Goal: Task Accomplishment & Management: Manage account settings

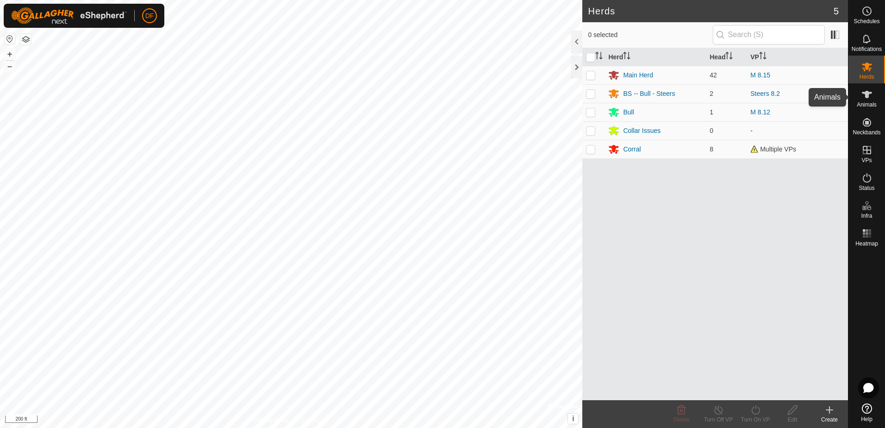
click at [868, 102] on span "Animals" at bounding box center [866, 105] width 20 height 6
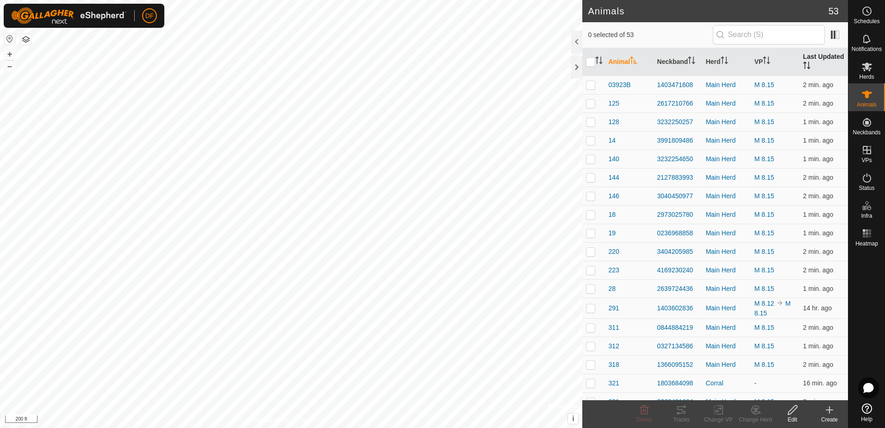
click at [803, 62] on icon "Activate to sort" at bounding box center [806, 65] width 7 height 7
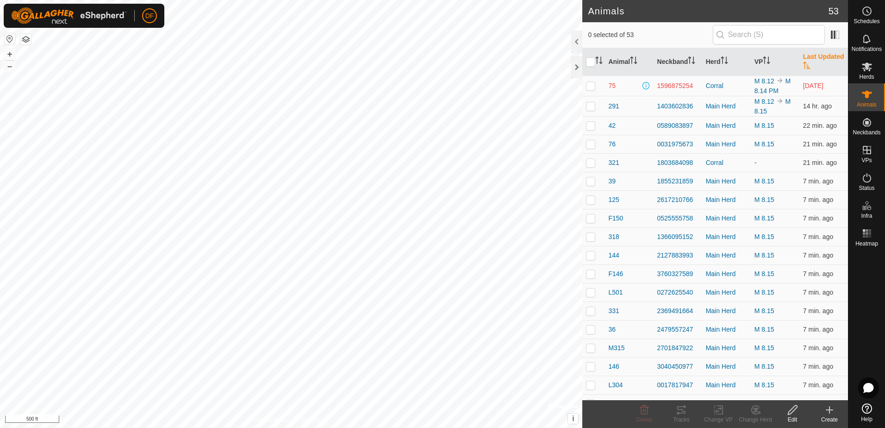
click at [816, 57] on th "Last Updated" at bounding box center [823, 62] width 49 height 28
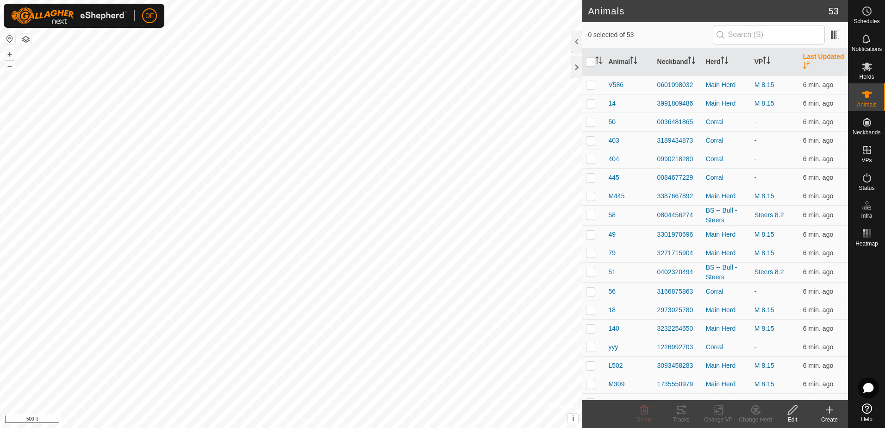
click at [816, 57] on th "Last Updated" at bounding box center [823, 62] width 49 height 28
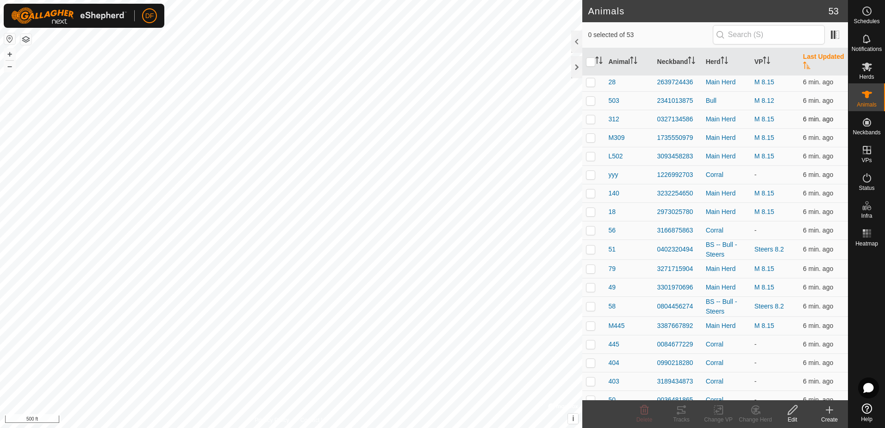
scroll to position [664, 0]
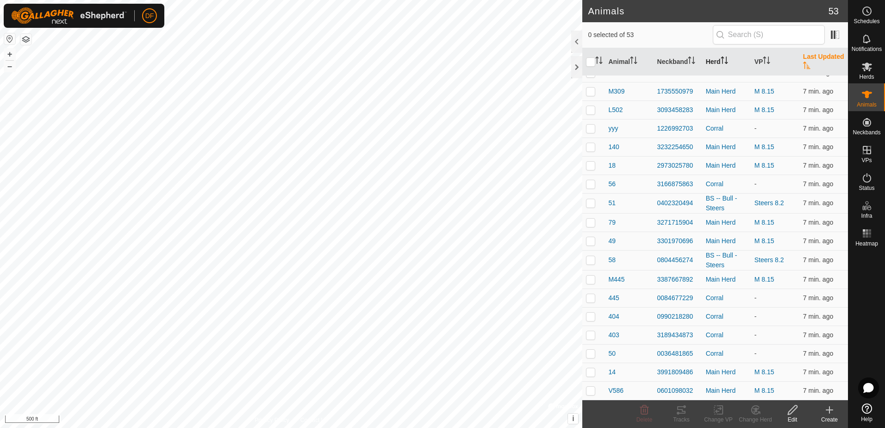
click at [722, 60] on icon "Activate to sort" at bounding box center [722, 59] width 1 height 7
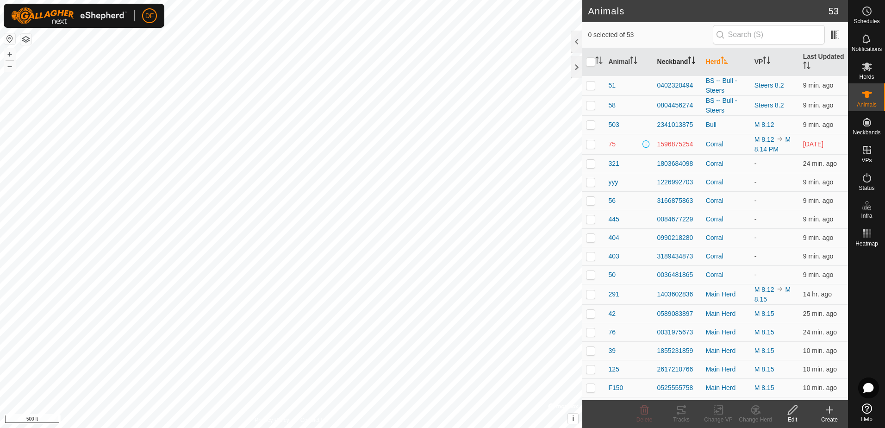
click at [679, 62] on th "Neckband" at bounding box center [677, 62] width 49 height 28
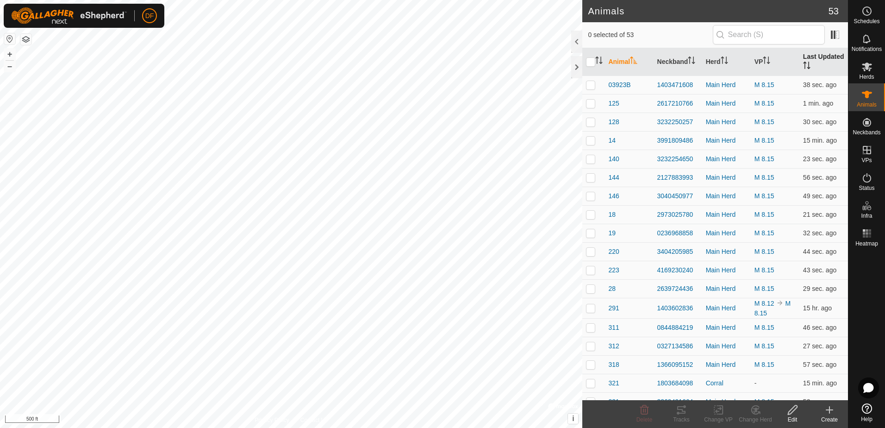
click at [819, 57] on th "Last Updated" at bounding box center [823, 62] width 49 height 28
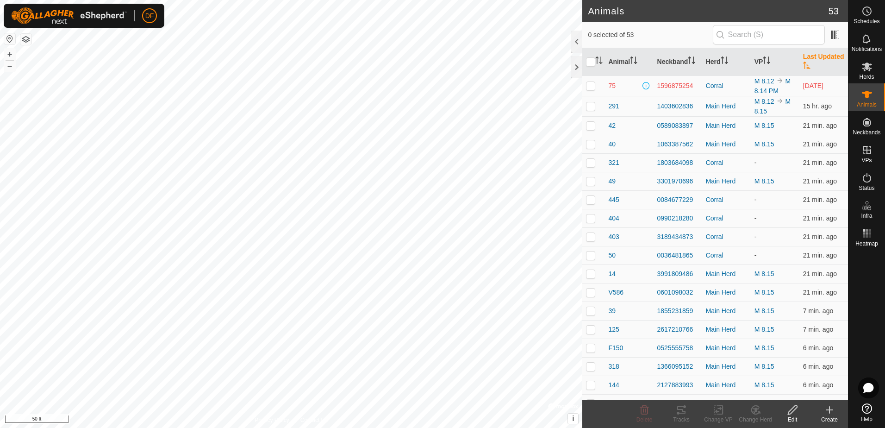
click at [591, 87] on p-checkbox at bounding box center [590, 85] width 9 height 7
checkbox input "true"
click at [790, 413] on icon at bounding box center [792, 409] width 9 height 9
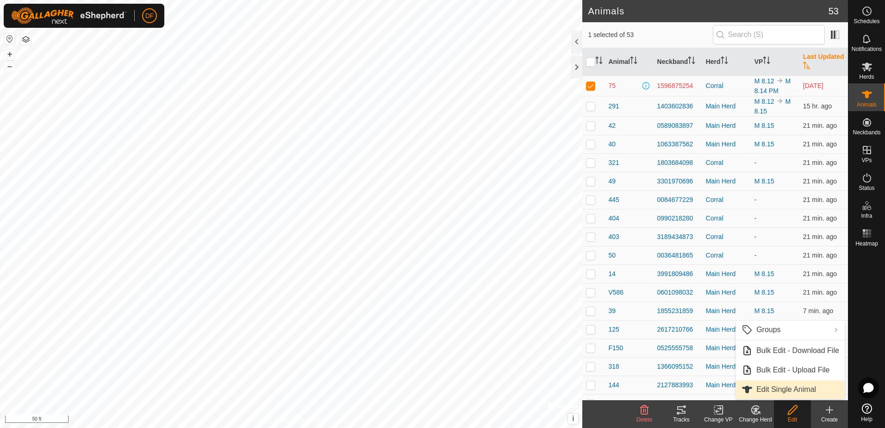
click at [780, 391] on link "Edit Single Animal" at bounding box center [790, 389] width 109 height 19
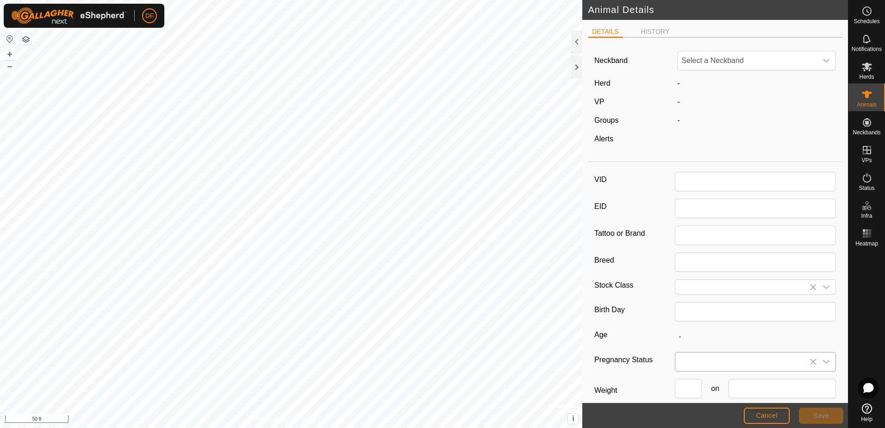
type input "75"
type input "Herford"
type input "03/2019"
type input "6 years 6 months"
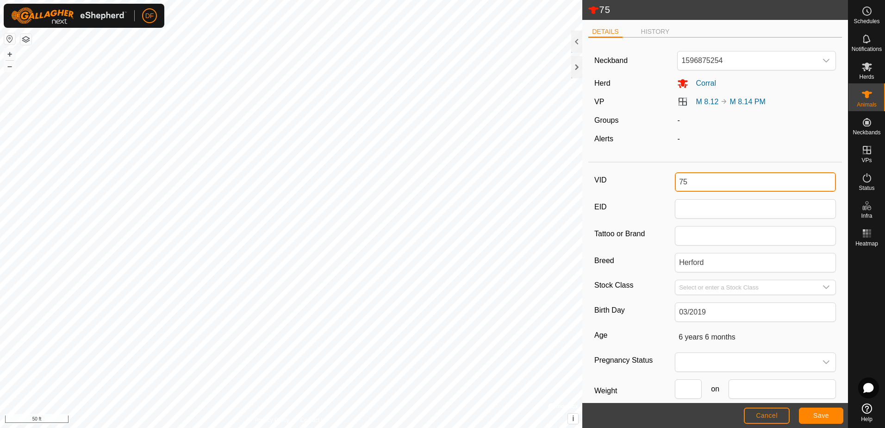
click at [689, 180] on input "75" at bounding box center [755, 181] width 161 height 19
type input "7"
type input "e"
type input "r"
type input "Rtn1"
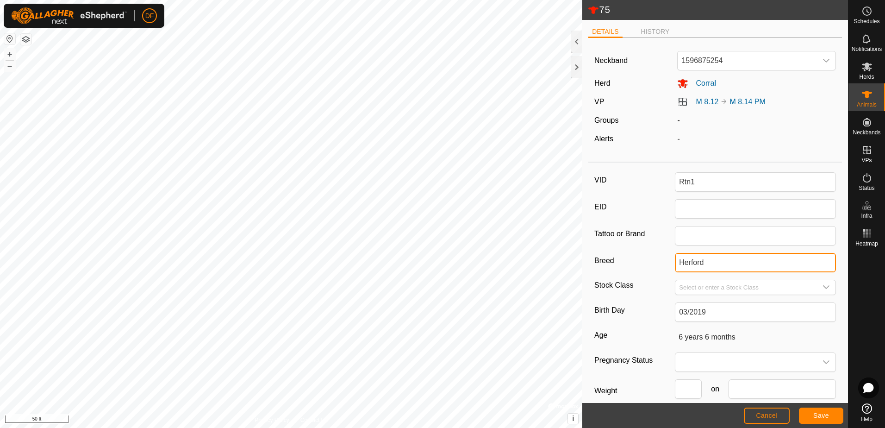
drag, startPoint x: 723, startPoint y: 265, endPoint x: 646, endPoint y: 267, distance: 76.8
click at [646, 267] on div "Breed Herford" at bounding box center [715, 262] width 242 height 19
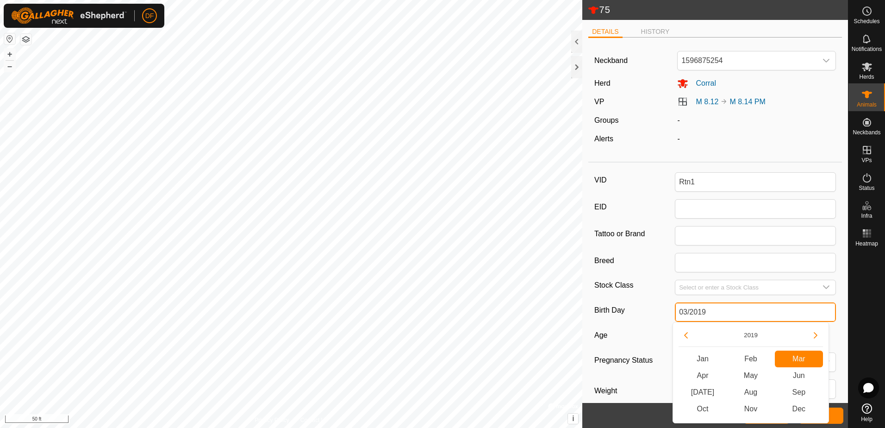
drag, startPoint x: 714, startPoint y: 313, endPoint x: 644, endPoint y: 313, distance: 69.9
click at [644, 313] on div "Birth Day 03/2019" at bounding box center [715, 311] width 242 height 19
type input "-"
click at [645, 323] on div "VID Rtn1 EID Tattoo or Brand Breed Stock Class Birth Day Age - Pregnancy Status…" at bounding box center [715, 309] width 254 height 286
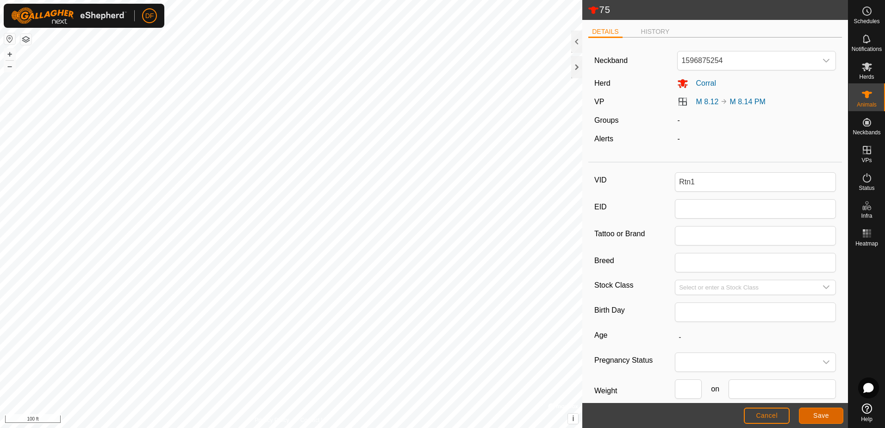
click at [821, 413] on span "Save" at bounding box center [821, 414] width 16 height 7
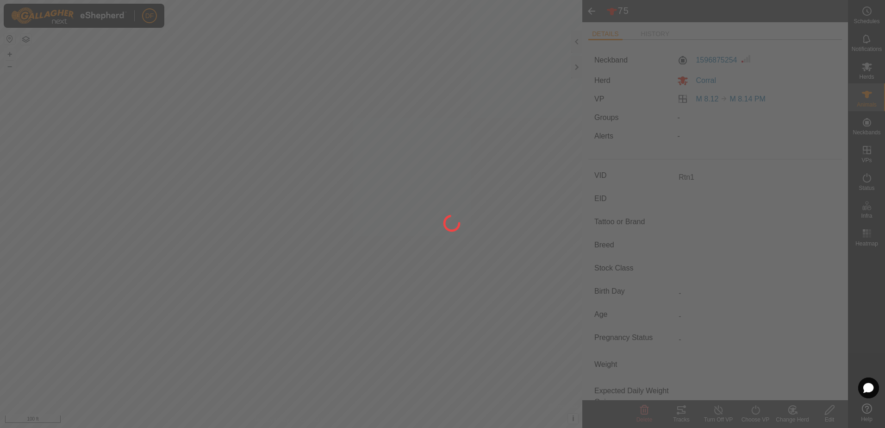
type input "75"
type input "-"
type input "Herford"
type input "6 years 6 months"
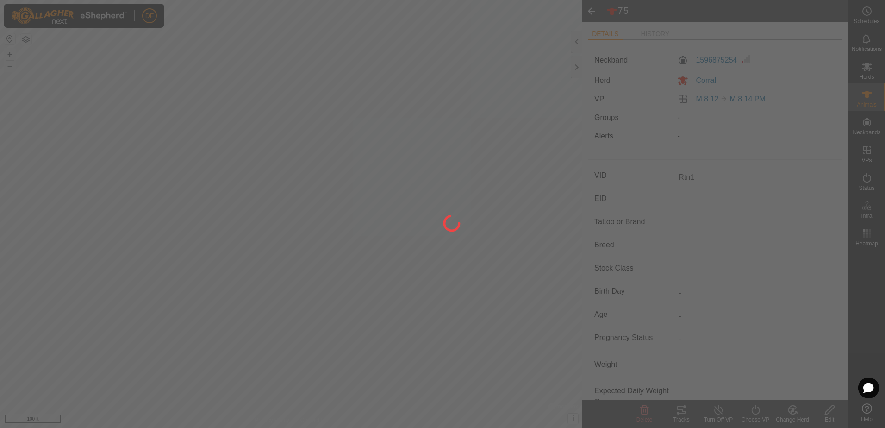
type input "-"
type input "03/2019"
type input "Rtn1"
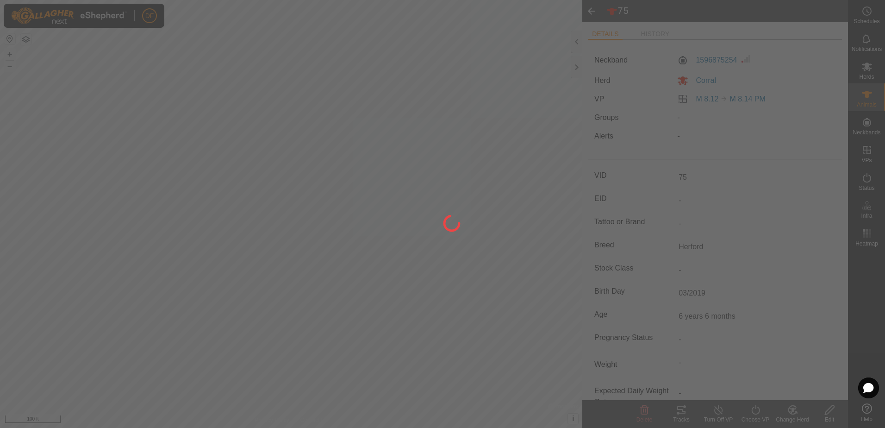
type input "-"
type input "0 kg"
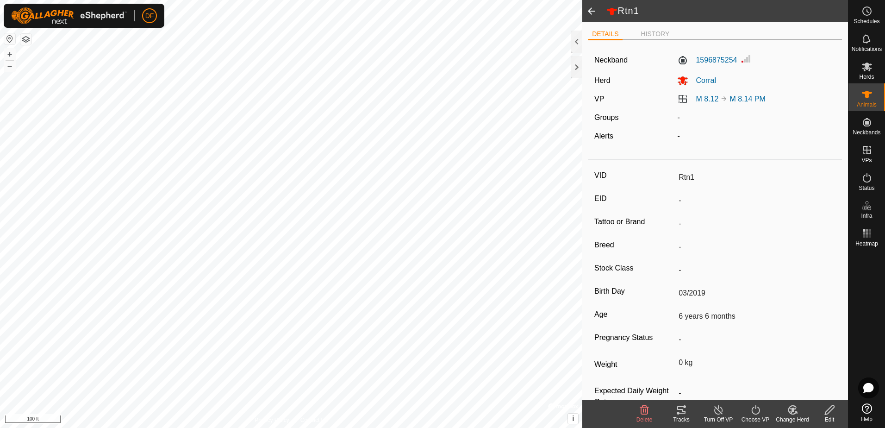
click at [589, 13] on span at bounding box center [591, 11] width 19 height 22
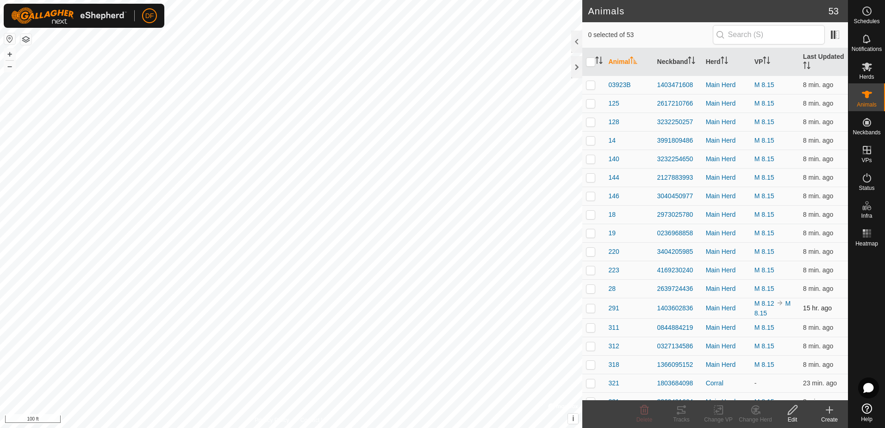
click at [591, 309] on p-checkbox at bounding box center [590, 307] width 9 height 7
checkbox input "true"
click at [720, 411] on icon at bounding box center [719, 409] width 12 height 11
click at [745, 387] on link "Turn Off VP" at bounding box center [746, 389] width 92 height 19
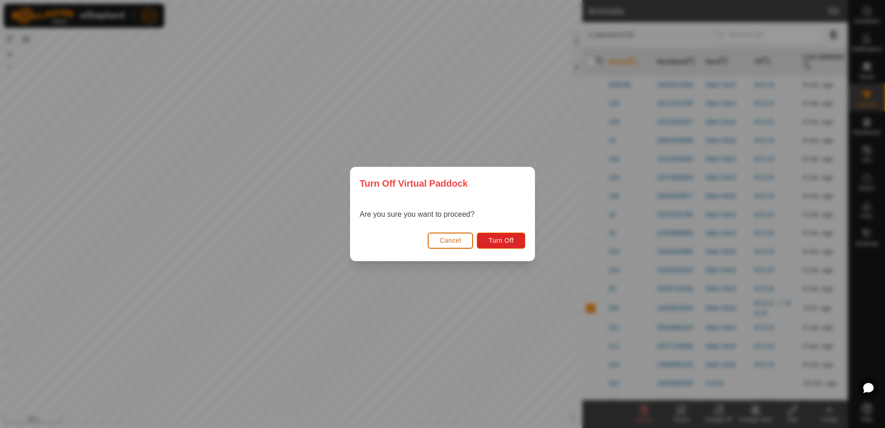
click at [439, 237] on button "Cancel" at bounding box center [451, 240] width 46 height 16
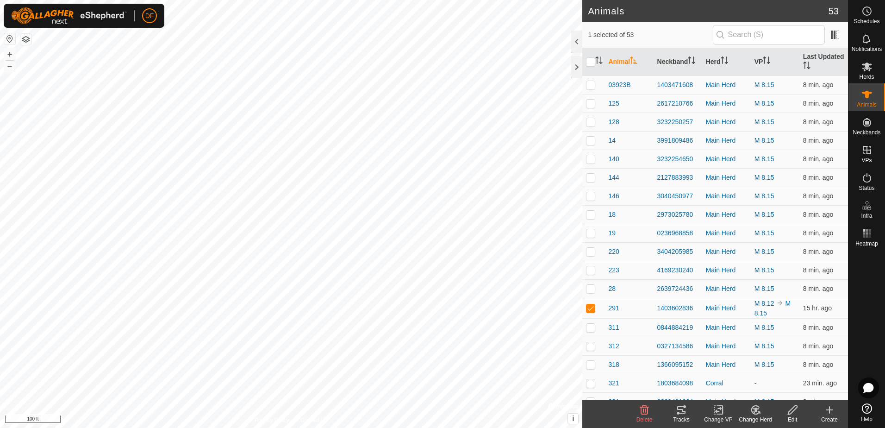
click at [716, 410] on icon at bounding box center [718, 410] width 6 height 6
click at [722, 390] on link "Turn Off VP" at bounding box center [746, 389] width 92 height 19
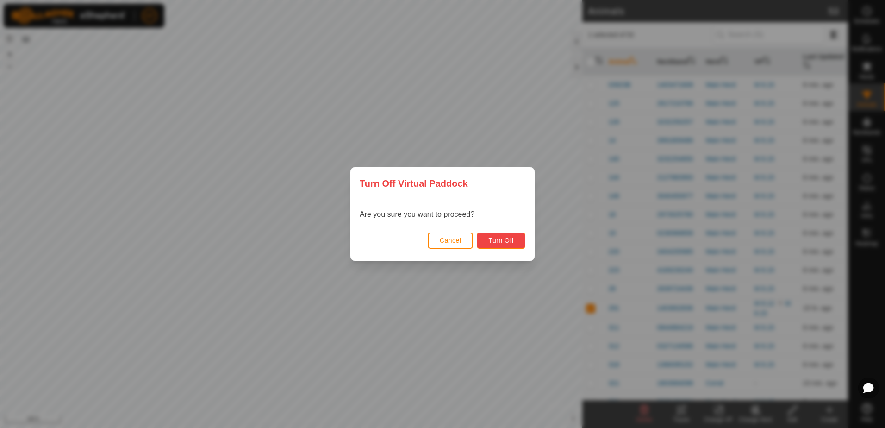
click at [486, 238] on button "Turn Off" at bounding box center [501, 240] width 49 height 16
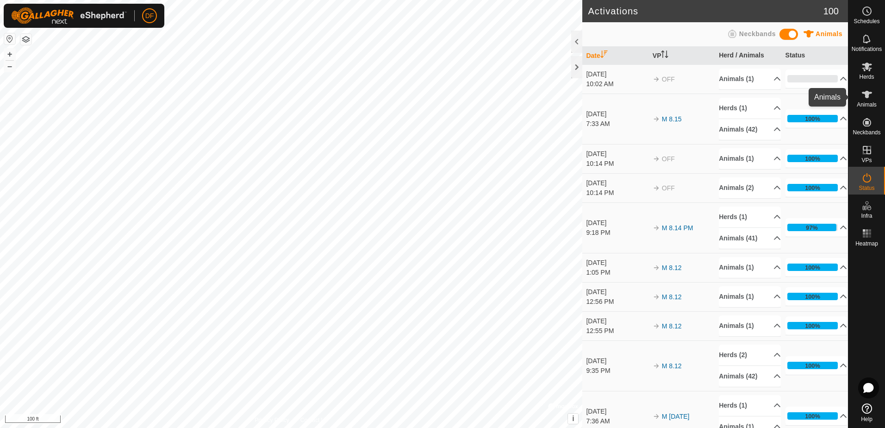
click at [866, 97] on icon at bounding box center [867, 94] width 10 height 7
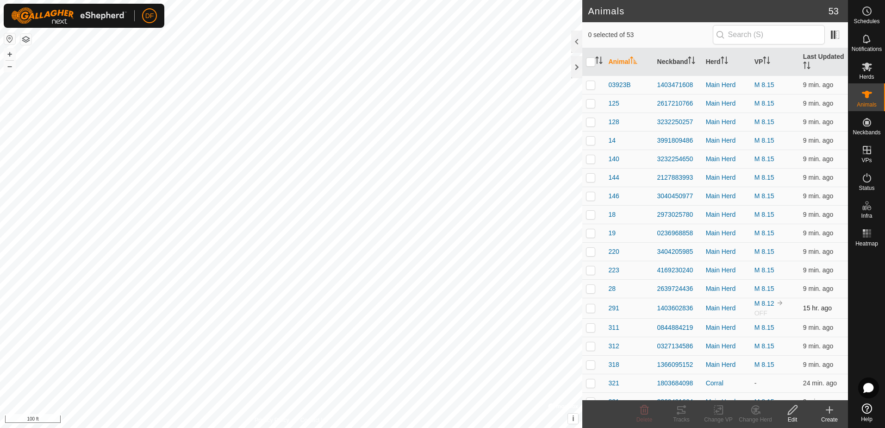
click at [589, 311] on p-checkbox at bounding box center [590, 307] width 9 height 7
click at [755, 411] on icon at bounding box center [755, 409] width 6 height 5
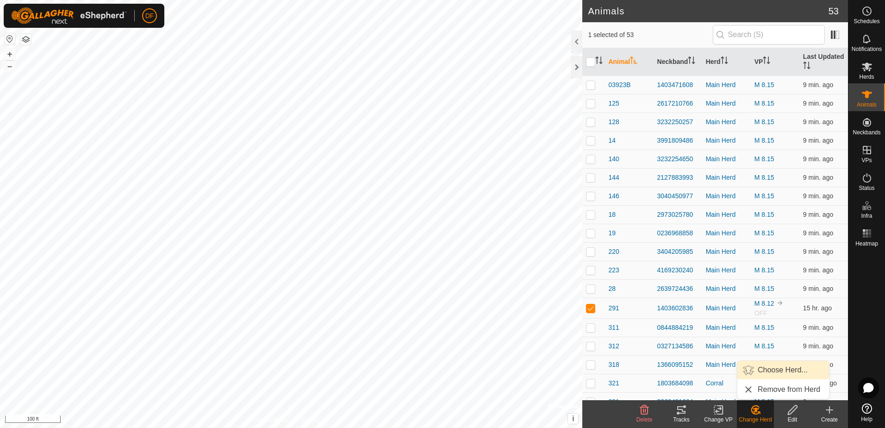
click at [776, 370] on link "Choose Herd..." at bounding box center [783, 369] width 92 height 19
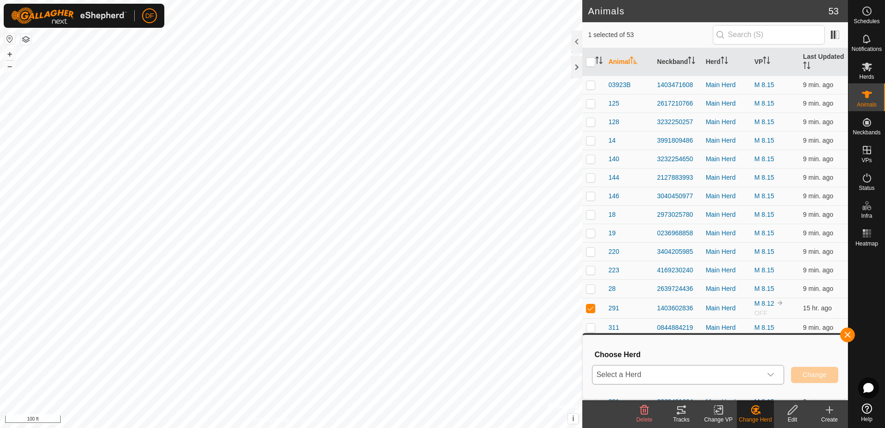
click at [772, 374] on icon "dropdown trigger" at bounding box center [770, 374] width 6 height 4
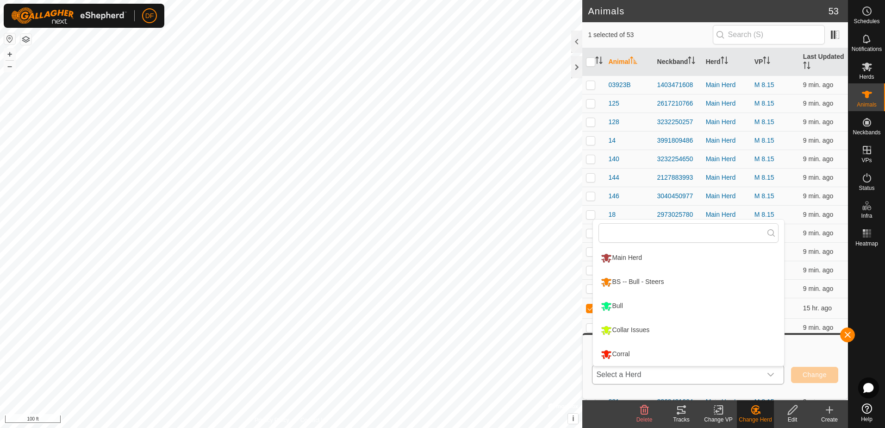
click at [621, 328] on li "Collar Issues" at bounding box center [688, 329] width 191 height 23
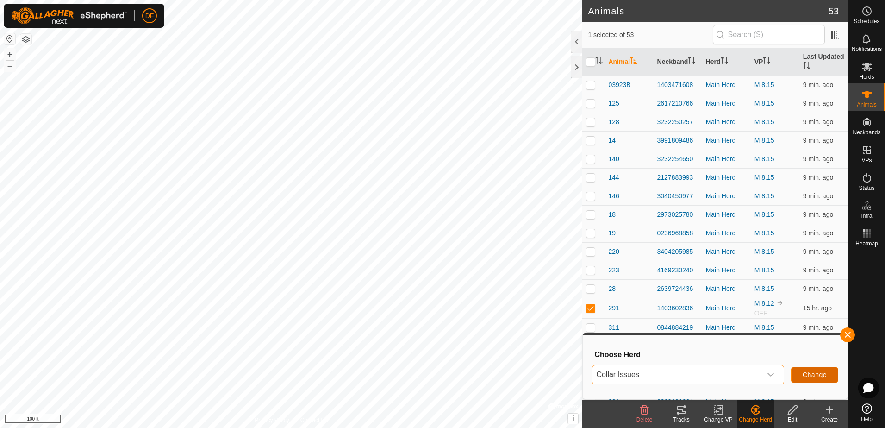
click at [822, 371] on span "Change" at bounding box center [814, 374] width 24 height 7
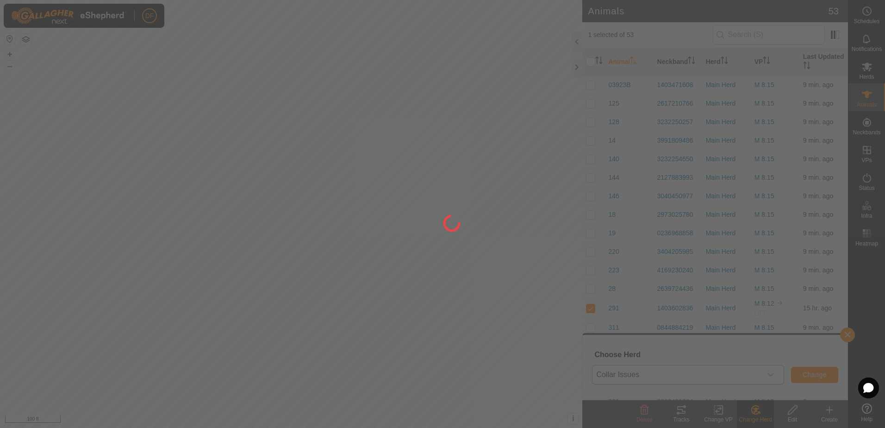
checkbox input "false"
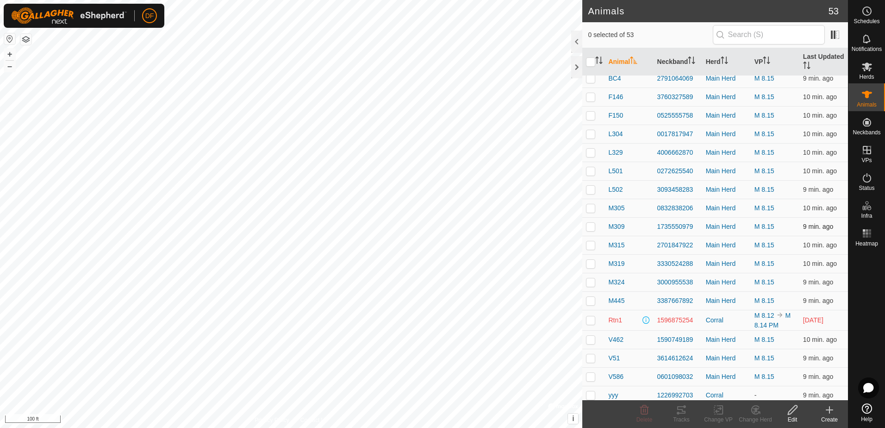
scroll to position [664, 0]
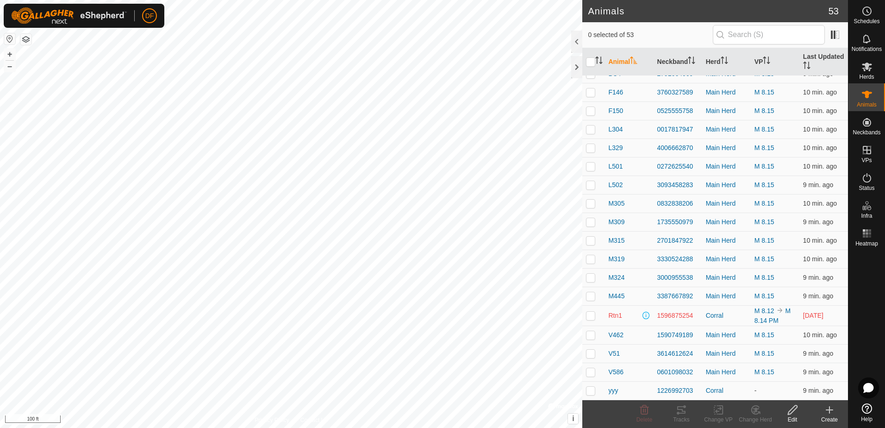
click at [589, 315] on p-checkbox at bounding box center [590, 314] width 9 height 7
click at [756, 410] on icon at bounding box center [755, 409] width 6 height 5
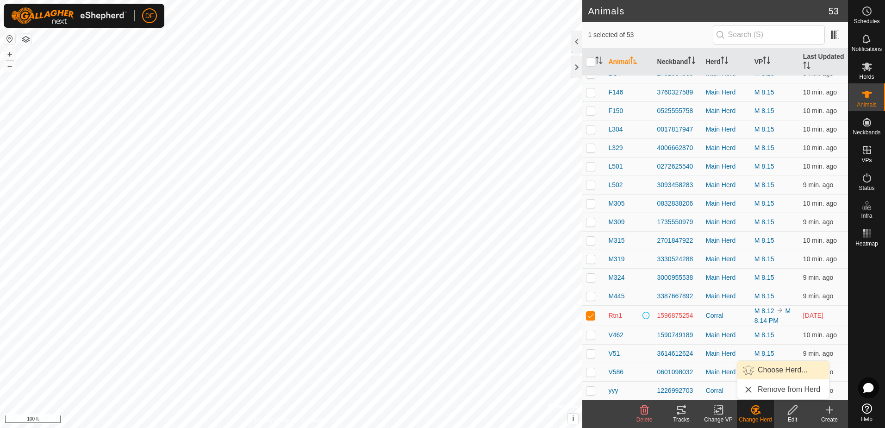
click at [775, 370] on link "Choose Herd..." at bounding box center [783, 369] width 92 height 19
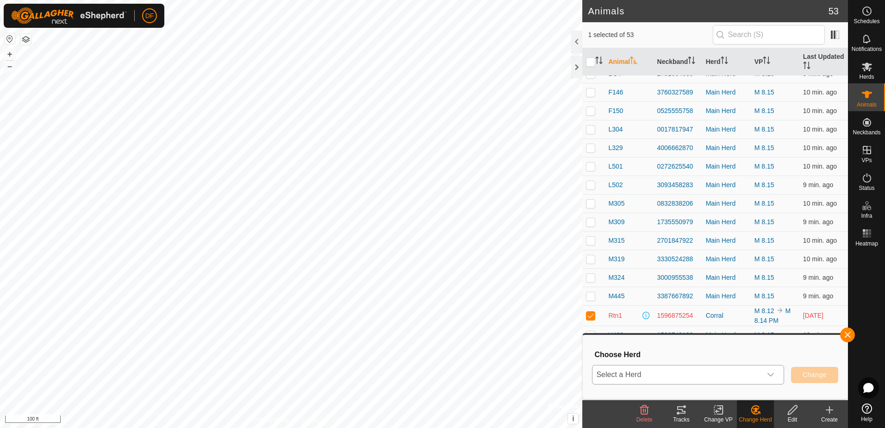
click at [771, 373] on icon "dropdown trigger" at bounding box center [770, 374] width 7 height 7
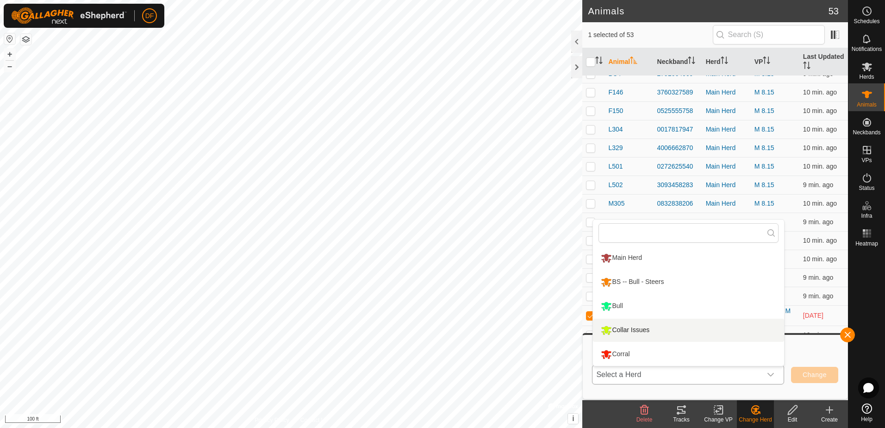
click at [648, 333] on li "Collar Issues" at bounding box center [688, 329] width 191 height 23
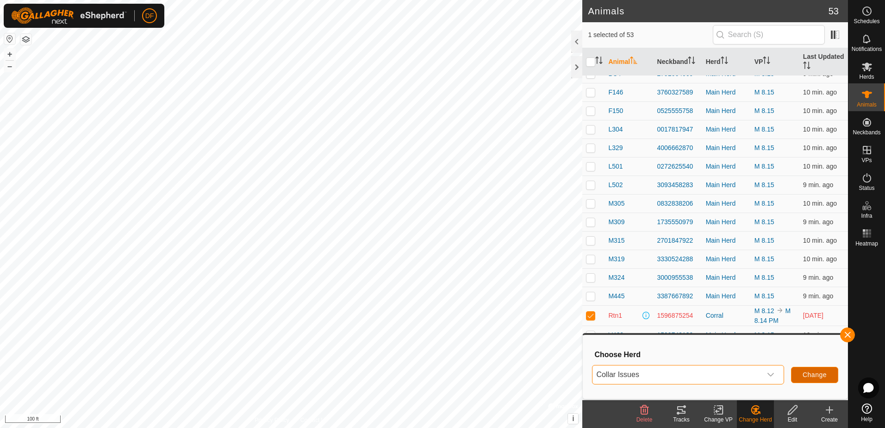
click at [822, 378] on span "Change" at bounding box center [814, 374] width 24 height 7
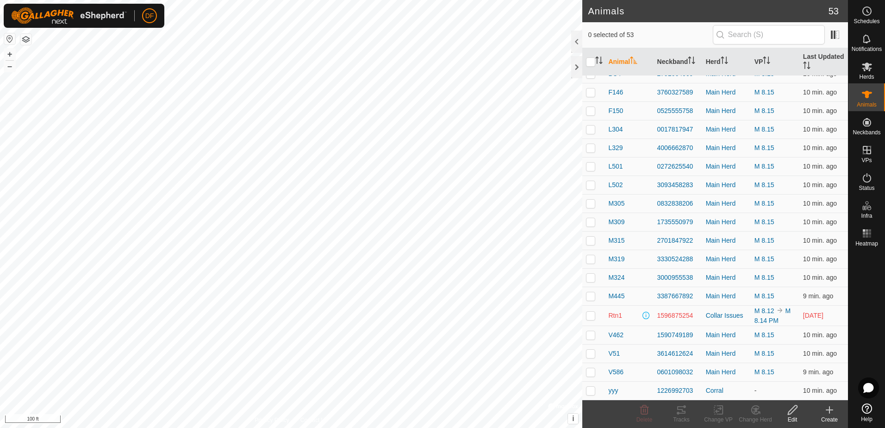
click at [591, 317] on p-checkbox at bounding box center [590, 314] width 9 height 7
checkbox input "true"
click at [716, 413] on icon at bounding box center [719, 409] width 12 height 11
click at [727, 393] on link "Turn Off VP" at bounding box center [746, 389] width 92 height 19
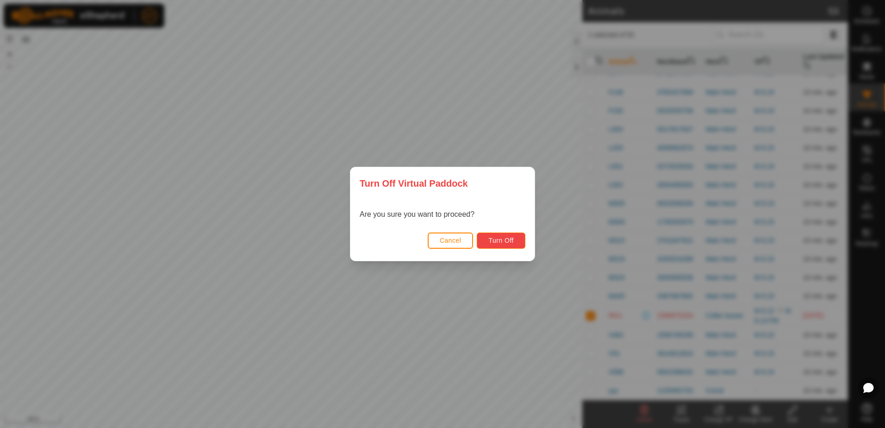
click at [492, 238] on span "Turn Off" at bounding box center [500, 239] width 25 height 7
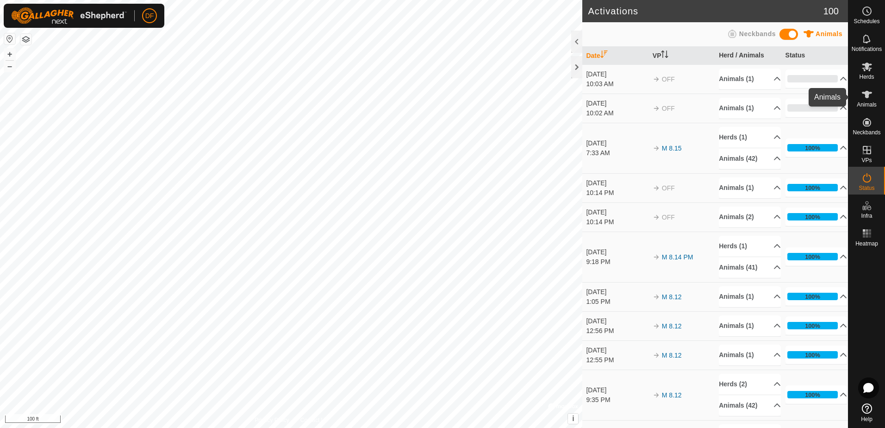
click at [863, 94] on icon at bounding box center [866, 94] width 11 height 11
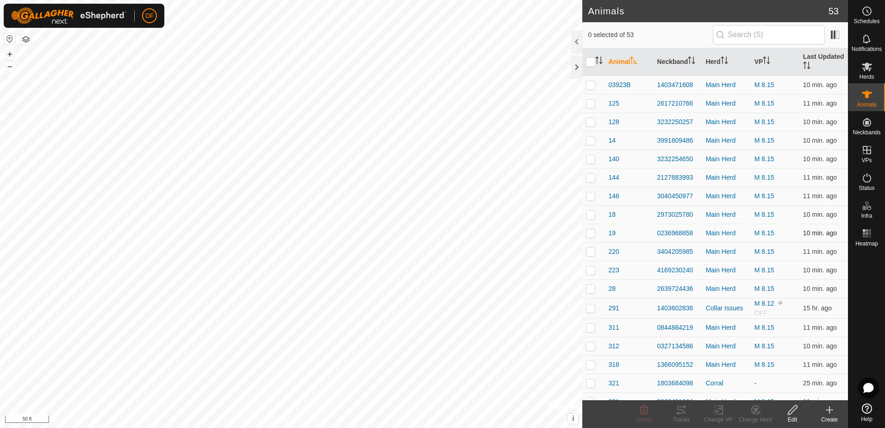
click at [589, 234] on p-checkbox at bounding box center [590, 232] width 9 height 7
checkbox input "true"
click at [787, 411] on icon at bounding box center [793, 409] width 12 height 11
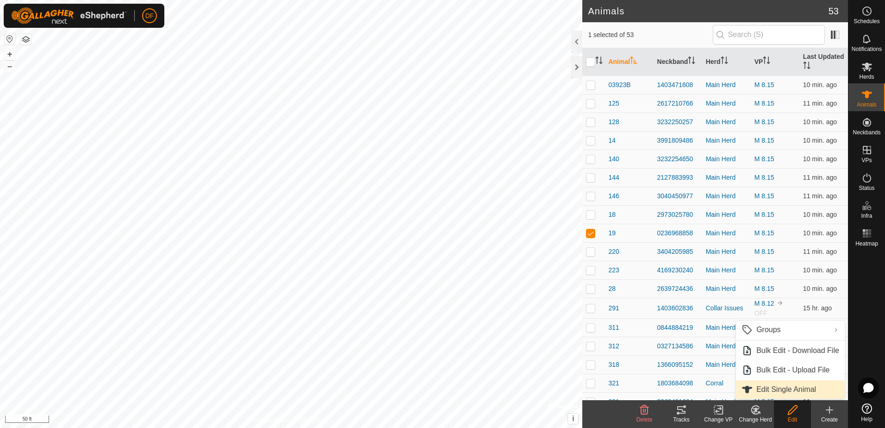
click at [782, 389] on link "Edit Single Animal" at bounding box center [790, 389] width 109 height 19
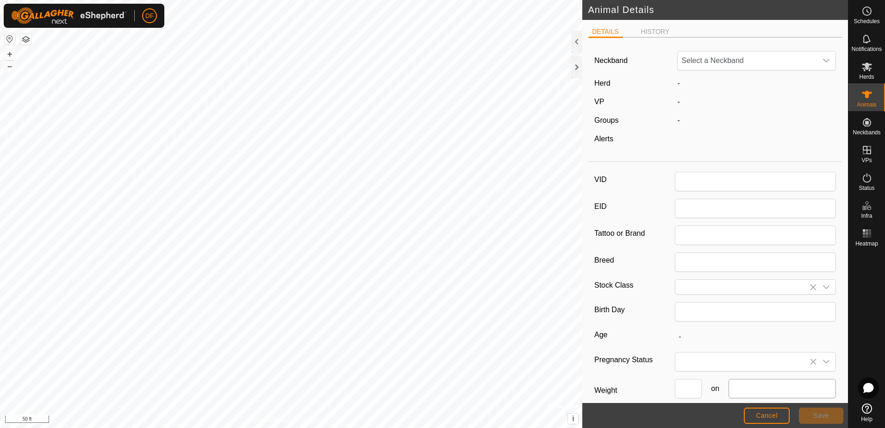
type input "19"
type input "South Poll"
type input "02/2020"
type input "5 years 6 months"
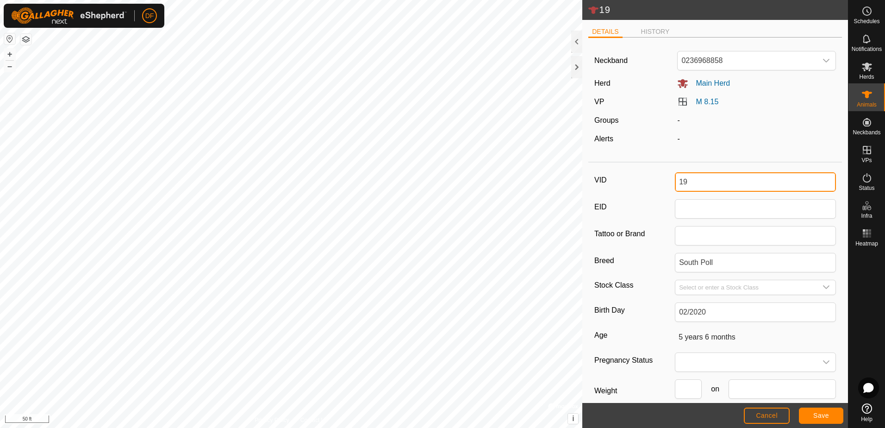
drag, startPoint x: 696, startPoint y: 182, endPoint x: 666, endPoint y: 183, distance: 30.1
click at [666, 183] on div "VID 19" at bounding box center [715, 181] width 242 height 19
type input "75"
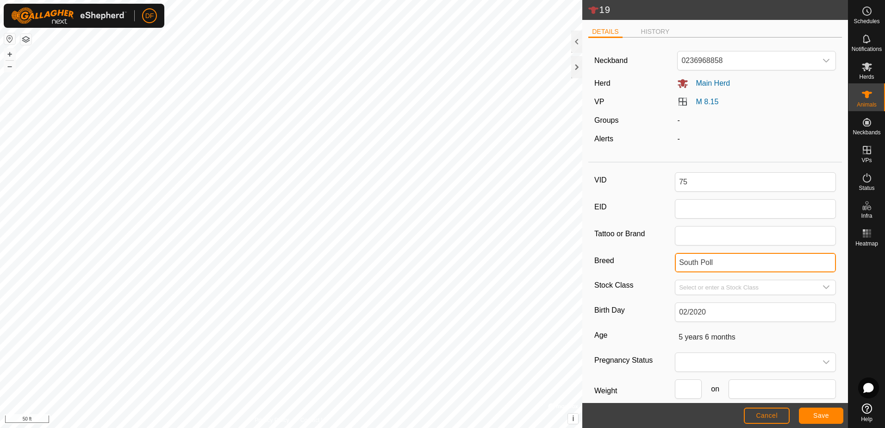
click at [716, 263] on input "South Poll" at bounding box center [755, 262] width 161 height 19
drag, startPoint x: 715, startPoint y: 263, endPoint x: 640, endPoint y: 261, distance: 75.4
click at [640, 261] on div "Breed South Poll" at bounding box center [715, 262] width 242 height 19
type input "Herford"
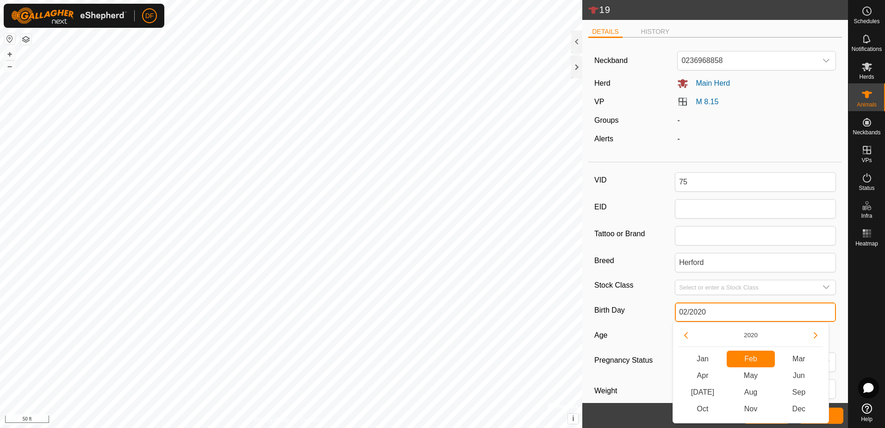
drag, startPoint x: 708, startPoint y: 312, endPoint x: 663, endPoint y: 310, distance: 45.4
click at [663, 310] on div "Birth Day 02/2020" at bounding box center [715, 311] width 242 height 19
type input "-"
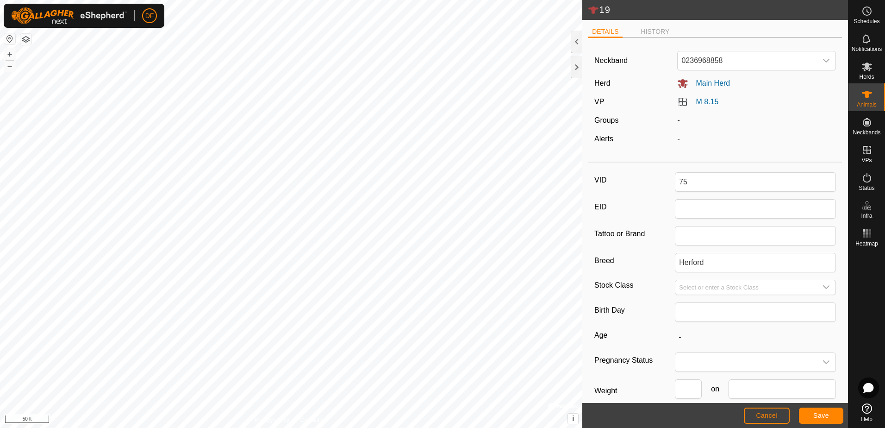
click at [643, 314] on label "Birth Day" at bounding box center [634, 310] width 81 height 16
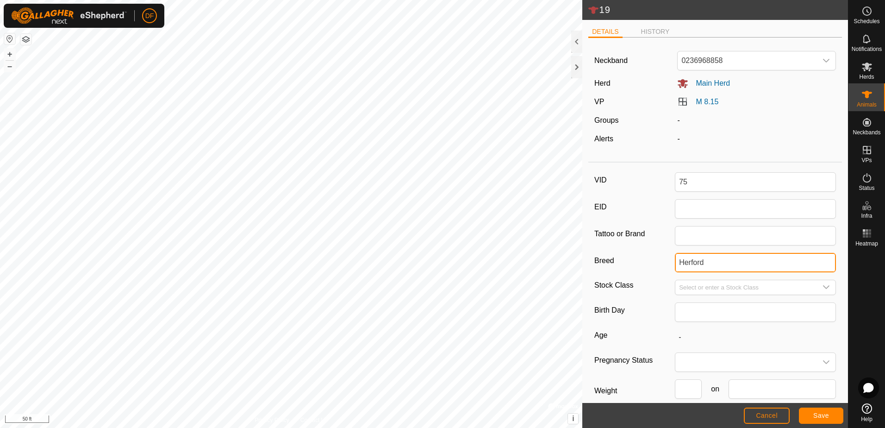
click at [675, 272] on input "Herford" at bounding box center [755, 262] width 161 height 19
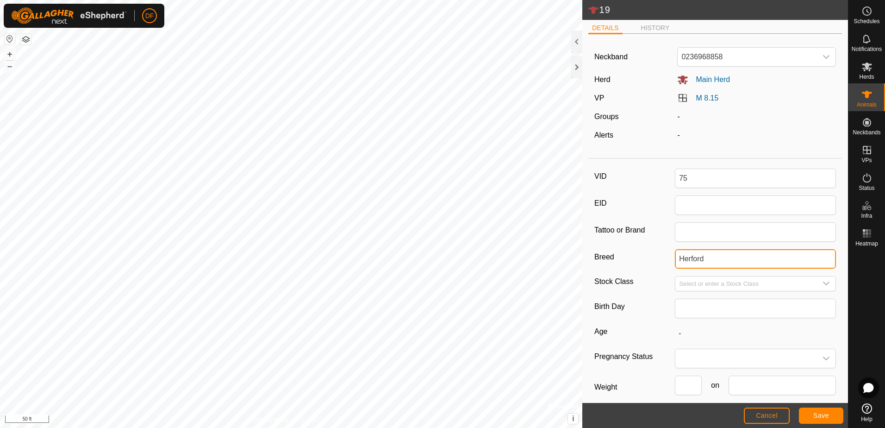
scroll to position [50, 0]
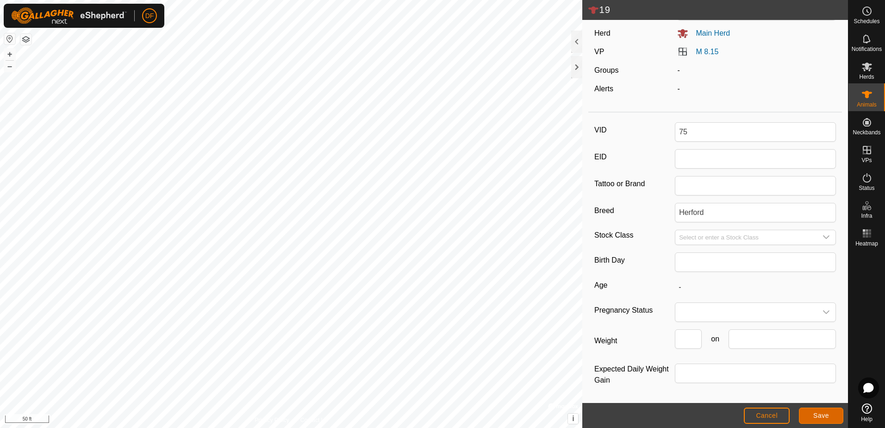
click at [817, 416] on span "Save" at bounding box center [821, 414] width 16 height 7
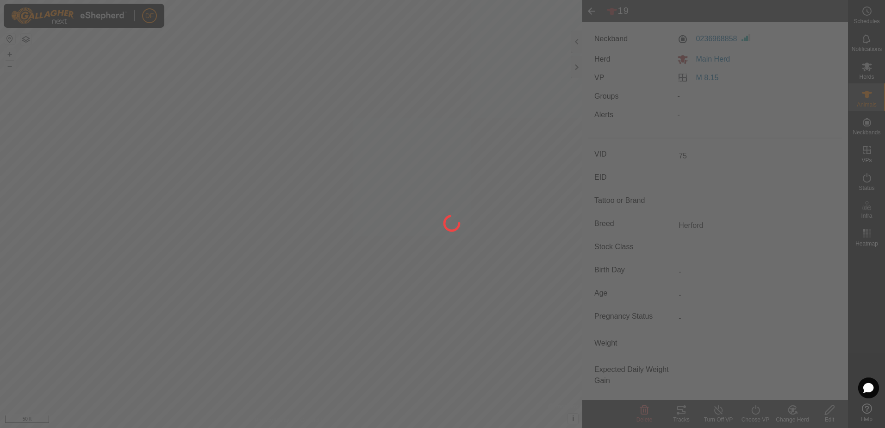
scroll to position [25, 0]
type input "19"
type input "-"
type input "South Poll"
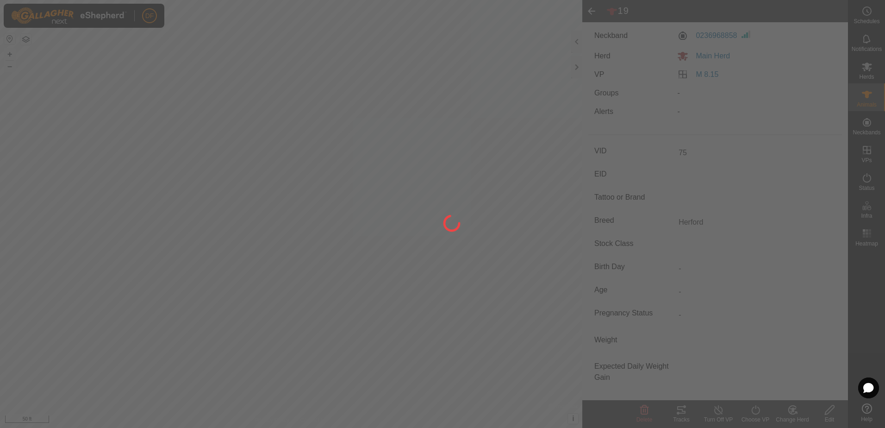
type input "5 years 6 months"
type input "-"
type input "02/2020"
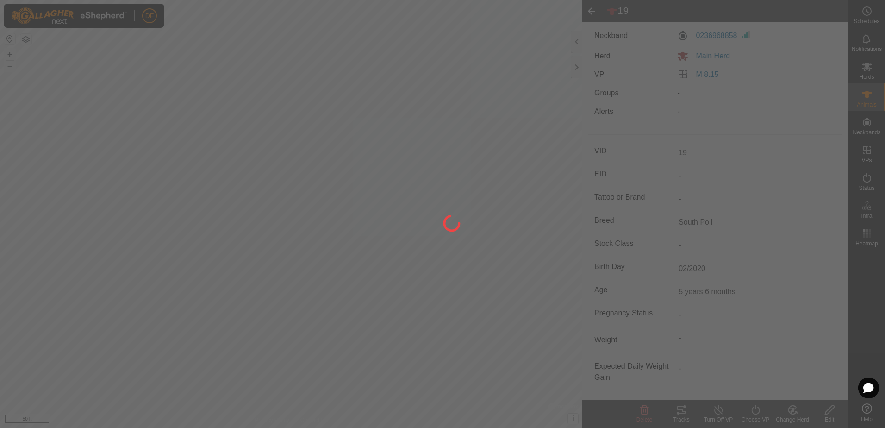
type input "75"
type input "Herford"
type input "0 kg"
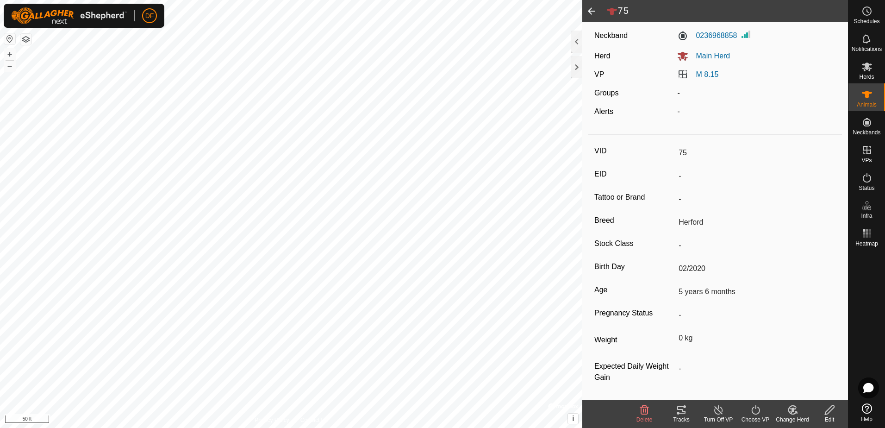
click at [590, 11] on span at bounding box center [591, 11] width 19 height 22
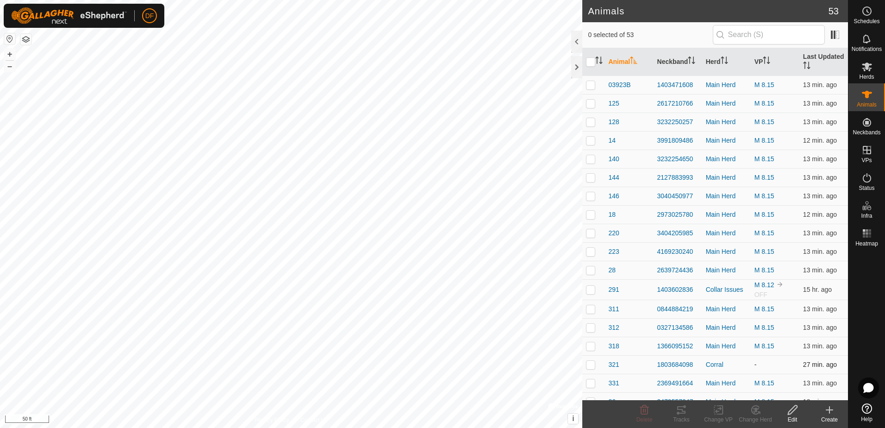
click at [590, 367] on p-checkbox at bounding box center [590, 363] width 9 height 7
checkbox input "true"
click at [794, 411] on icon at bounding box center [793, 409] width 12 height 11
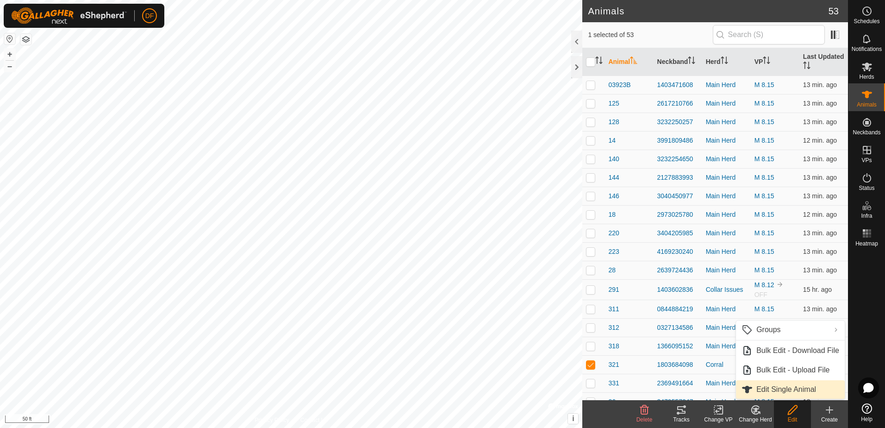
click at [787, 389] on link "Edit Single Animal" at bounding box center [790, 389] width 109 height 19
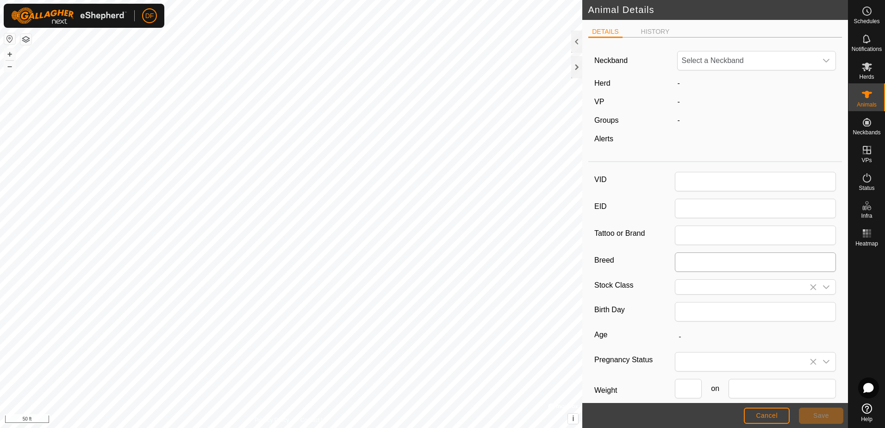
type input "321"
type input "South Poll"
type input "0"
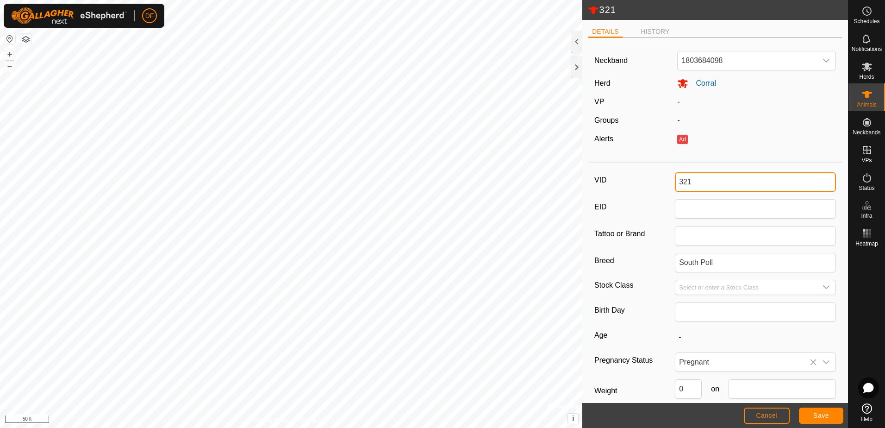
drag, startPoint x: 702, startPoint y: 183, endPoint x: 641, endPoint y: 174, distance: 61.2
click at [641, 184] on div "VID 321" at bounding box center [715, 181] width 242 height 19
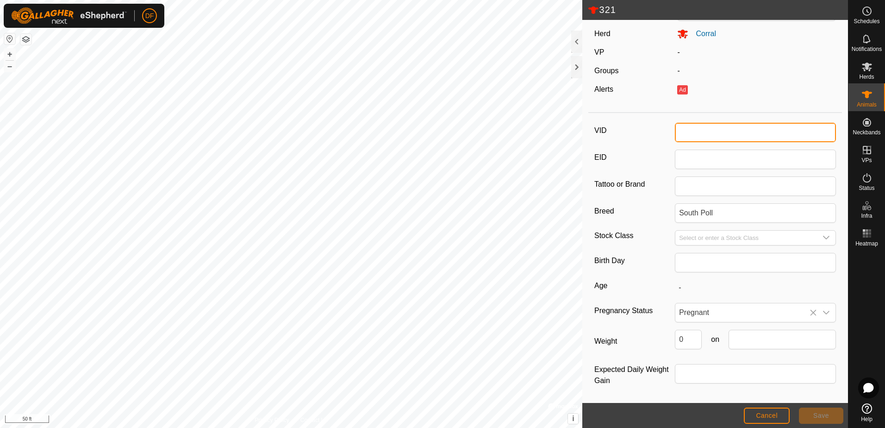
scroll to position [50, 0]
click at [807, 311] on div "VID EID Tattoo or Brand Breed South Poll Stock Class Birth Day Age - Pregnancy …" at bounding box center [715, 259] width 254 height 286
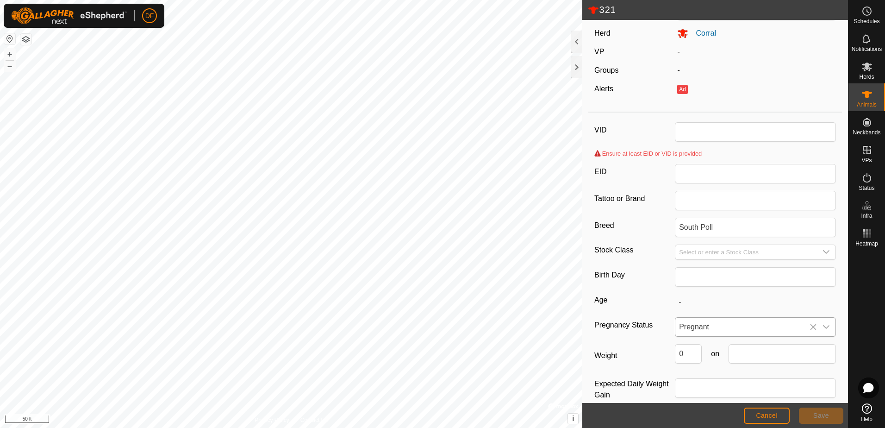
click at [823, 326] on icon "dropdown trigger" at bounding box center [826, 327] width 6 height 4
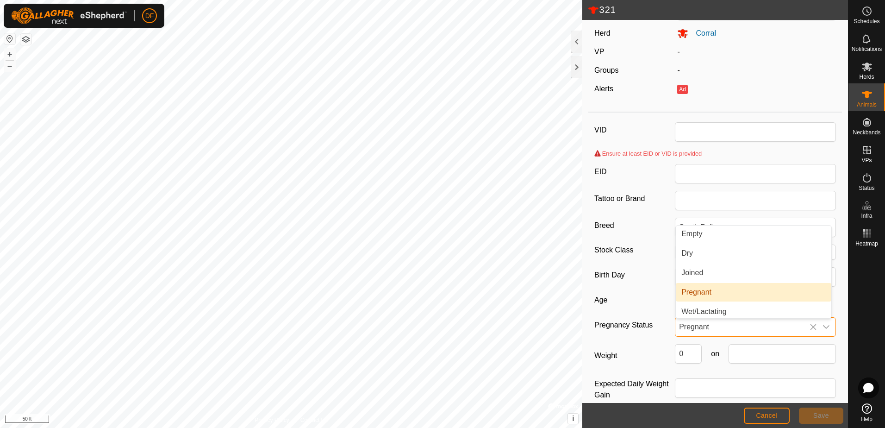
scroll to position [0, 0]
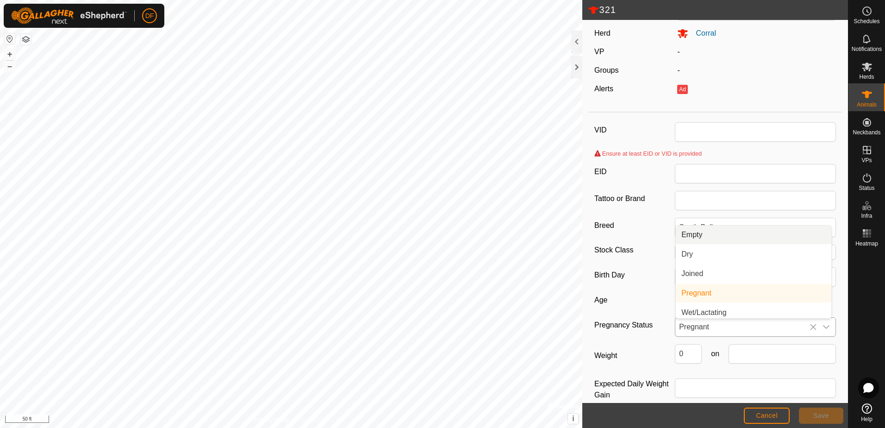
click at [696, 235] on li "Empty" at bounding box center [753, 234] width 155 height 19
click at [823, 327] on icon "dropdown trigger" at bounding box center [826, 327] width 6 height 4
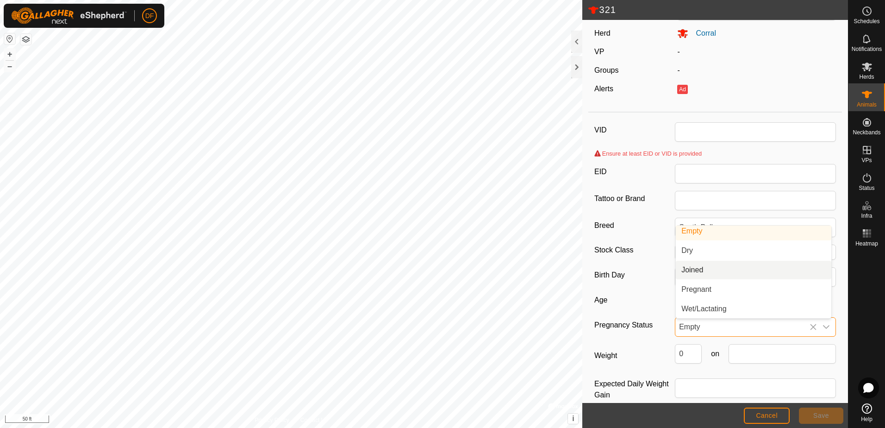
scroll to position [23, 0]
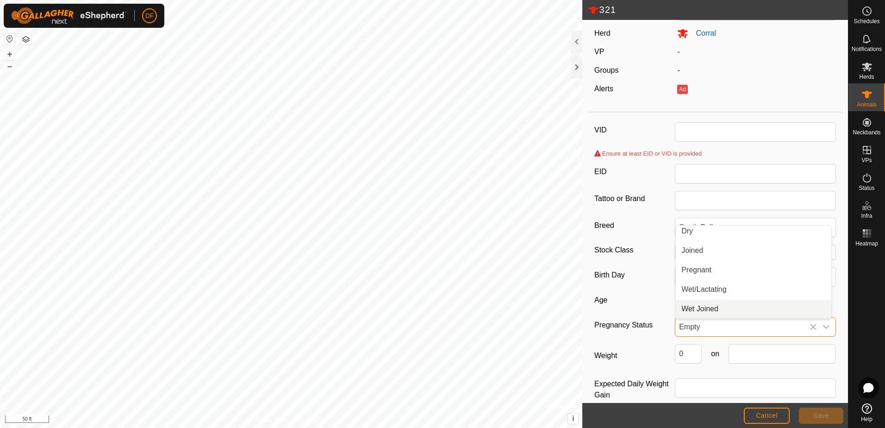
click at [731, 324] on span "Empty" at bounding box center [746, 326] width 142 height 19
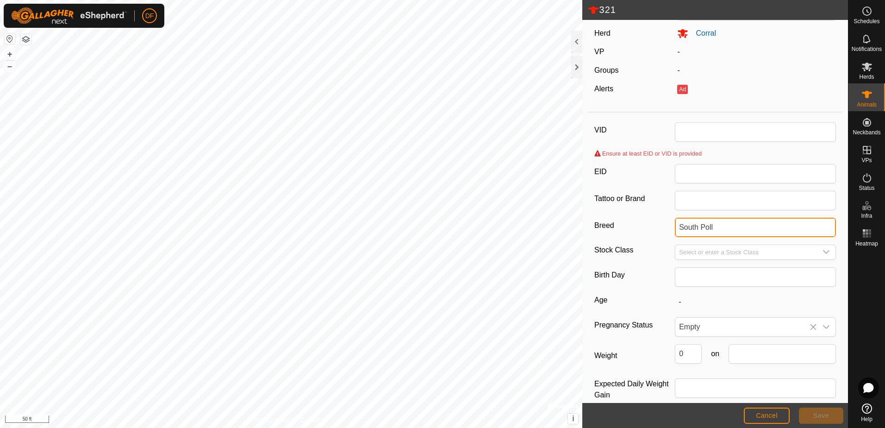
drag, startPoint x: 719, startPoint y: 230, endPoint x: 651, endPoint y: 228, distance: 67.6
click at [651, 228] on div "Breed South Poll" at bounding box center [715, 226] width 242 height 19
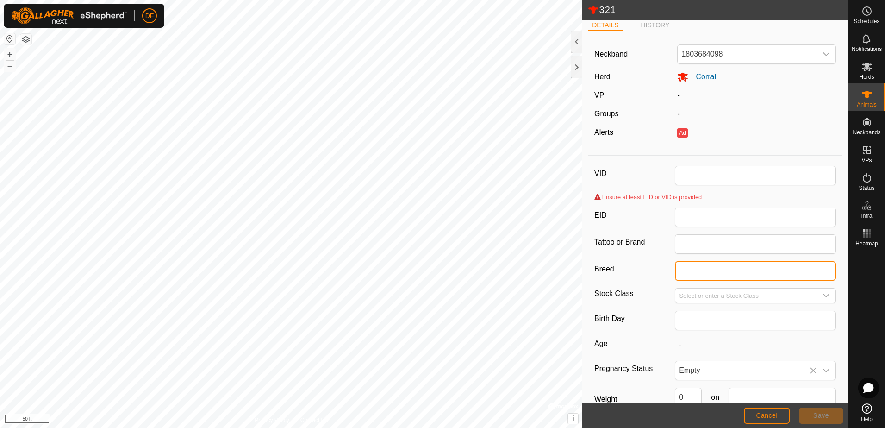
scroll to position [0, 0]
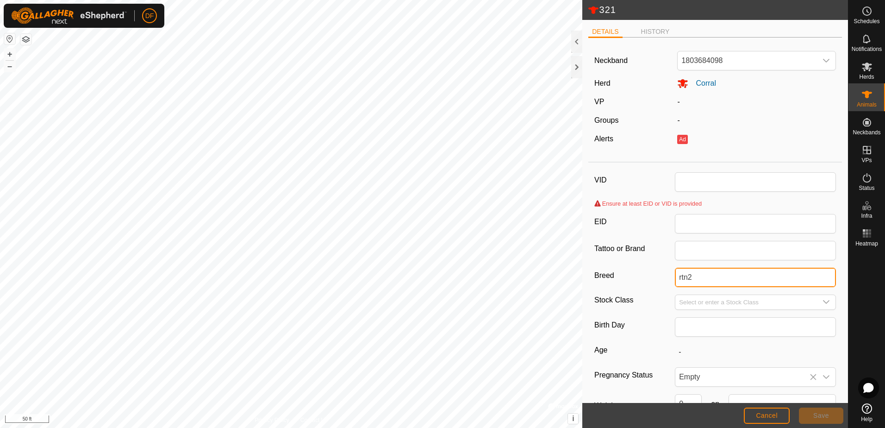
type input "rtn2"
click at [773, 416] on span "Cancel" at bounding box center [767, 414] width 22 height 7
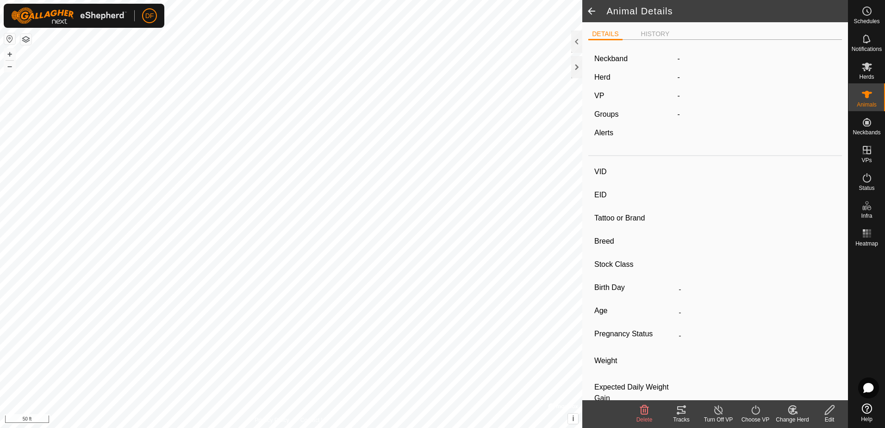
type input "321"
type input "-"
type input "South Poll"
type input "-"
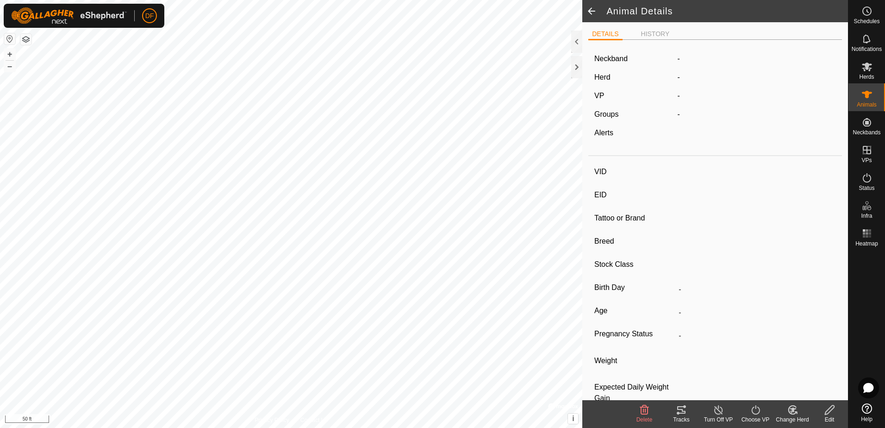
type input "Pregnant"
type input "0 kg"
type input "-"
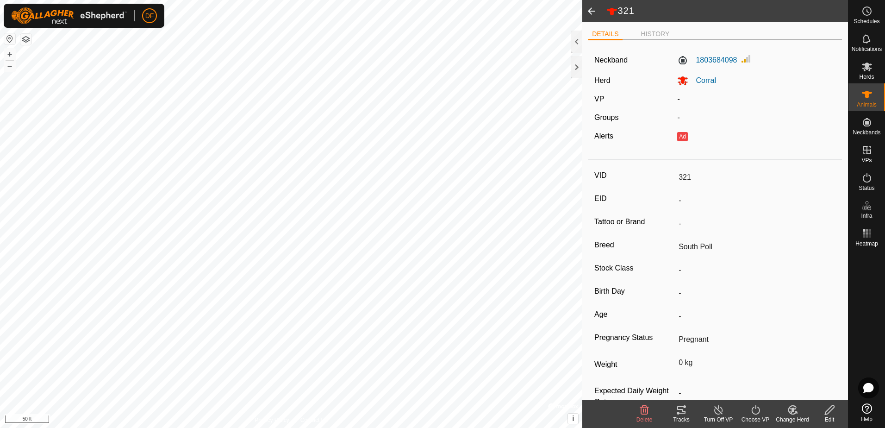
click at [591, 11] on span at bounding box center [591, 11] width 19 height 22
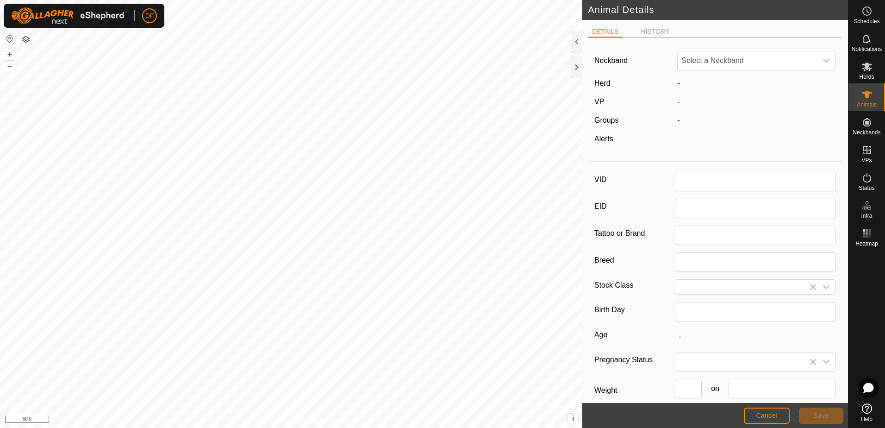
type input "321"
type input "South Poll"
type input "0"
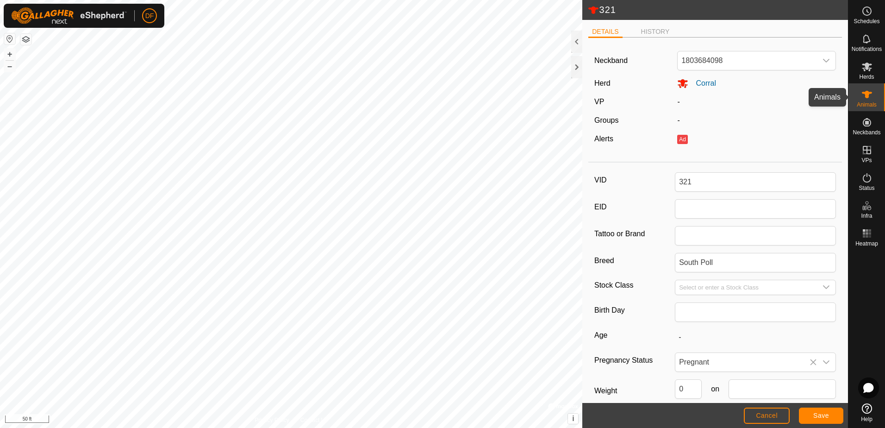
click at [867, 95] on icon at bounding box center [867, 94] width 10 height 7
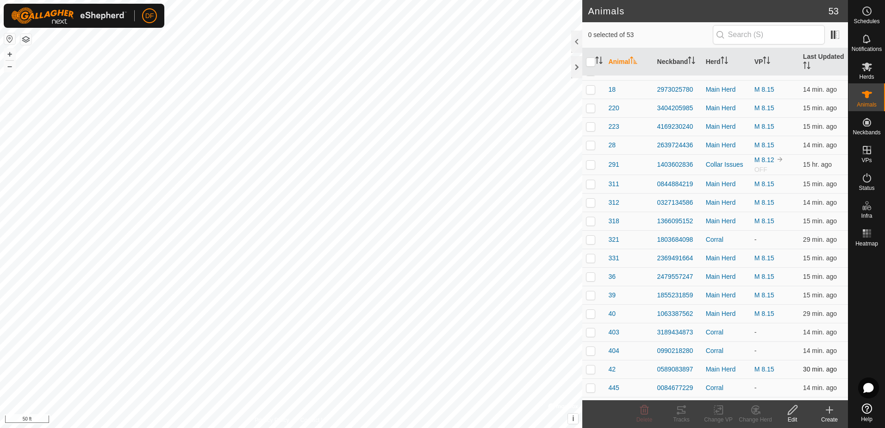
scroll to position [139, 0]
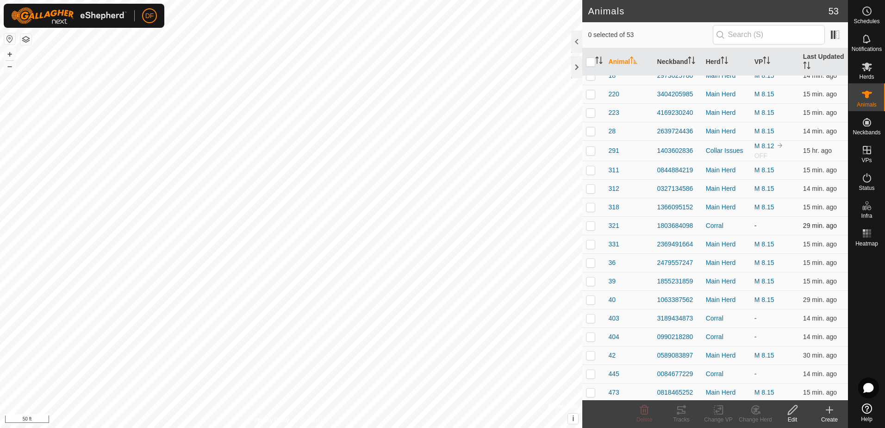
click at [589, 227] on p-checkbox at bounding box center [590, 225] width 9 height 7
checkbox input "true"
click at [790, 413] on icon at bounding box center [793, 409] width 12 height 11
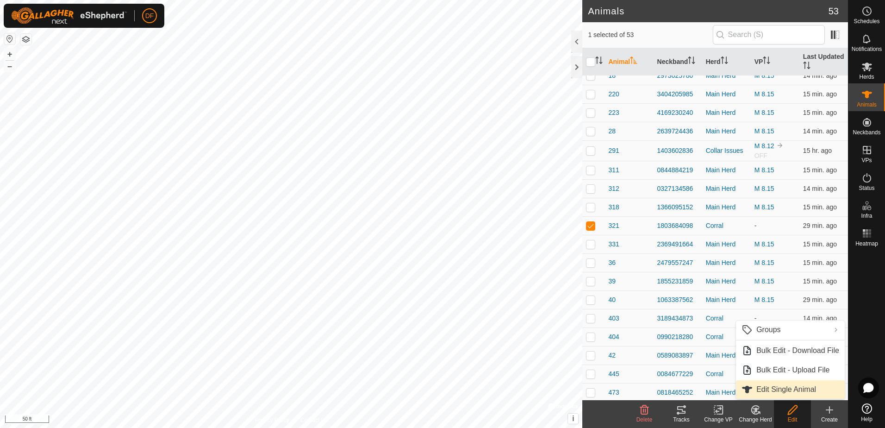
click at [778, 387] on link "Edit Single Animal" at bounding box center [790, 389] width 109 height 19
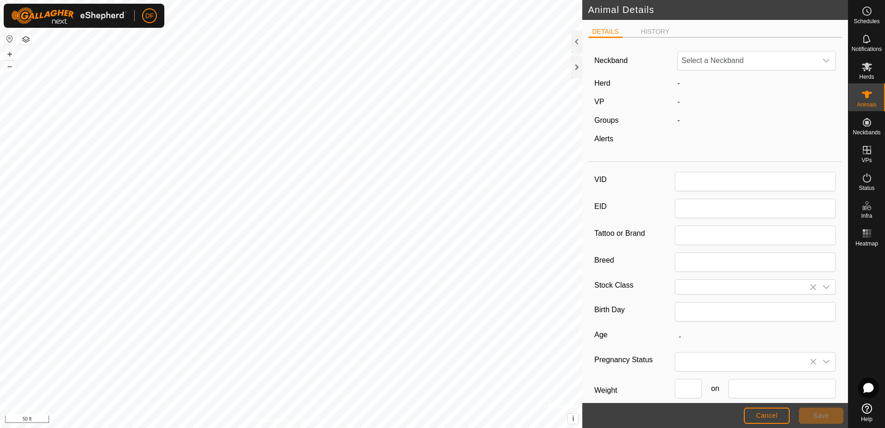
type input "321"
type input "South Poll"
type input "0"
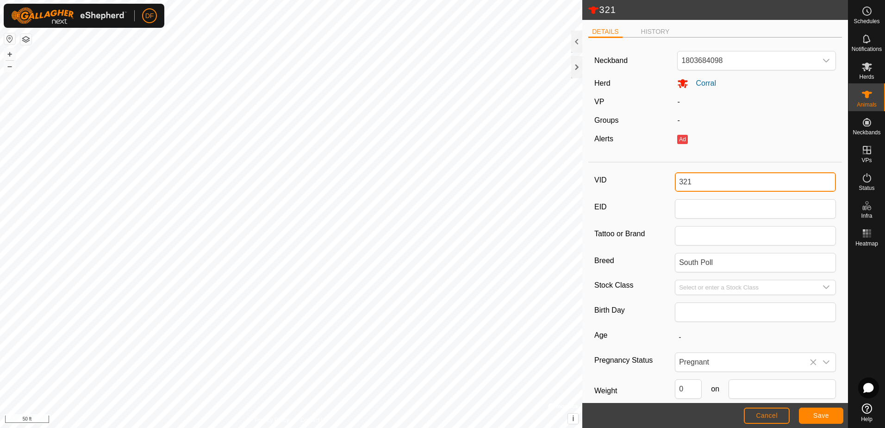
drag, startPoint x: 690, startPoint y: 178, endPoint x: 652, endPoint y: 186, distance: 39.3
click at [652, 186] on div "VID 321" at bounding box center [715, 181] width 242 height 19
type input "yyyy"
click at [810, 361] on icon at bounding box center [813, 362] width 6 height 6
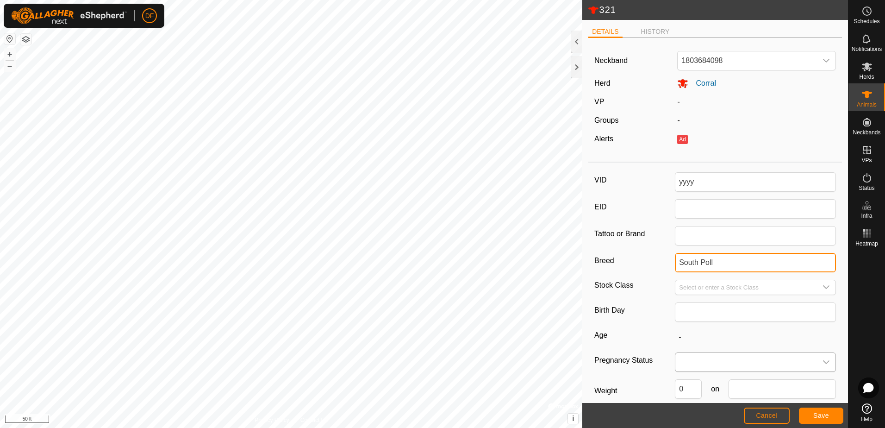
drag, startPoint x: 739, startPoint y: 261, endPoint x: 587, endPoint y: 256, distance: 151.9
click at [587, 256] on div "DETAILS HISTORY Neckband 1803684098 Herd Corral VP - Groups - Alerts Ad VID yyy…" at bounding box center [715, 211] width 266 height 383
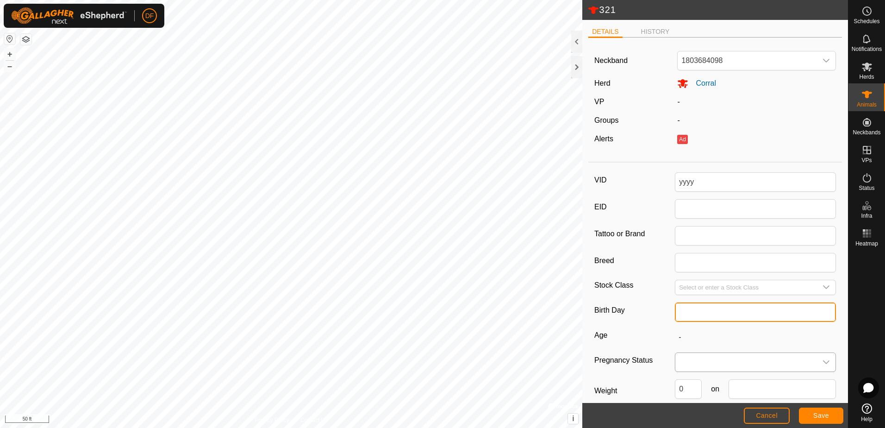
click at [766, 310] on input "text" at bounding box center [755, 311] width 161 height 19
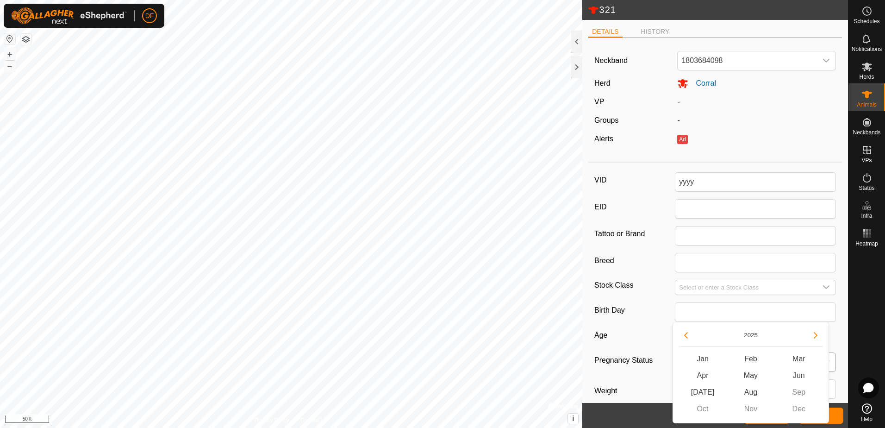
click at [589, 260] on div "VID yyyy EID Tattoo or Brand Breed Stock Class Birth Day Age - Pregnancy Status…" at bounding box center [715, 309] width 254 height 286
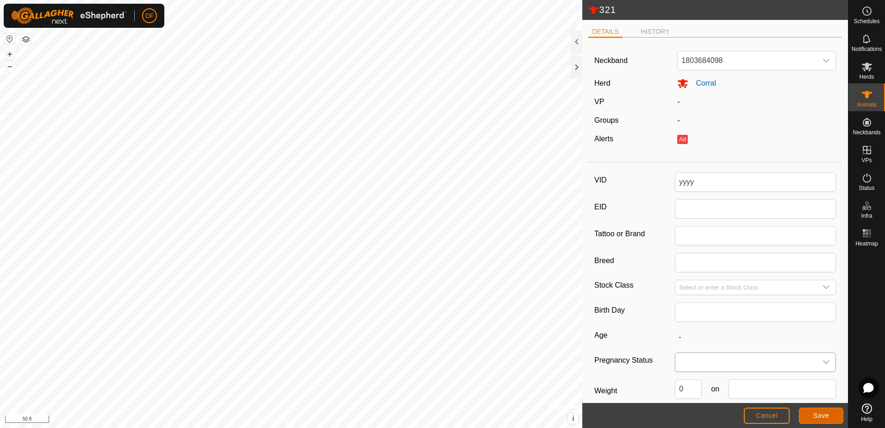
click at [829, 415] on button "Save" at bounding box center [821, 415] width 44 height 16
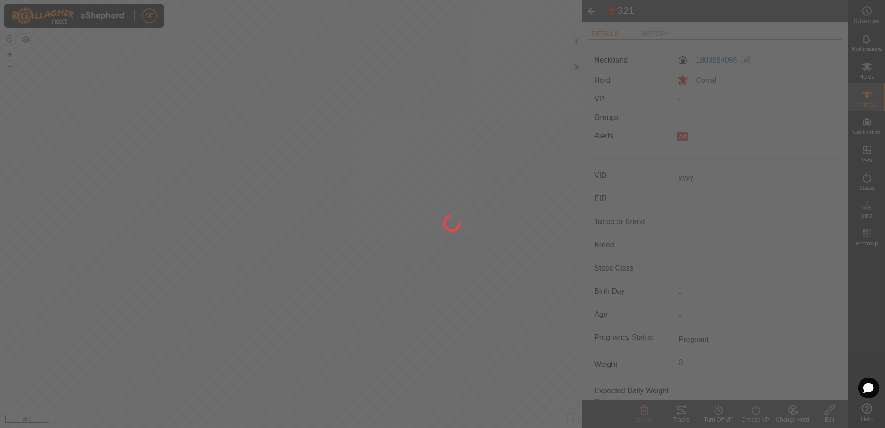
type input "321"
type input "-"
type input "South Poll"
type input "0 kg"
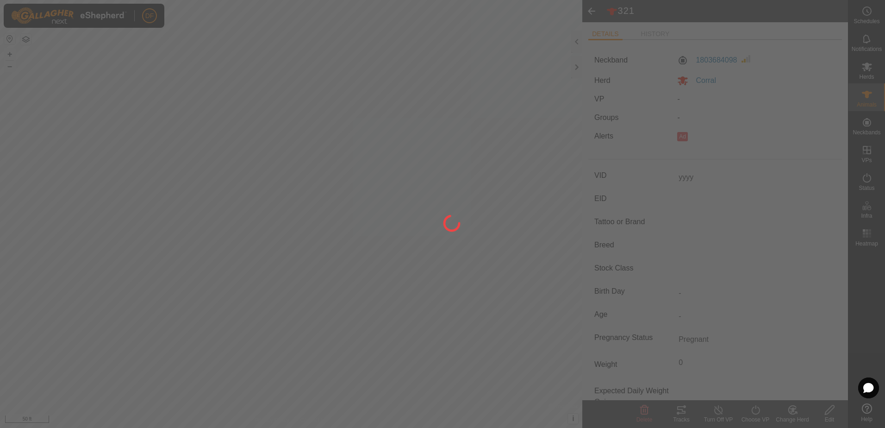
type input "-"
type input "yyyy"
type input "-"
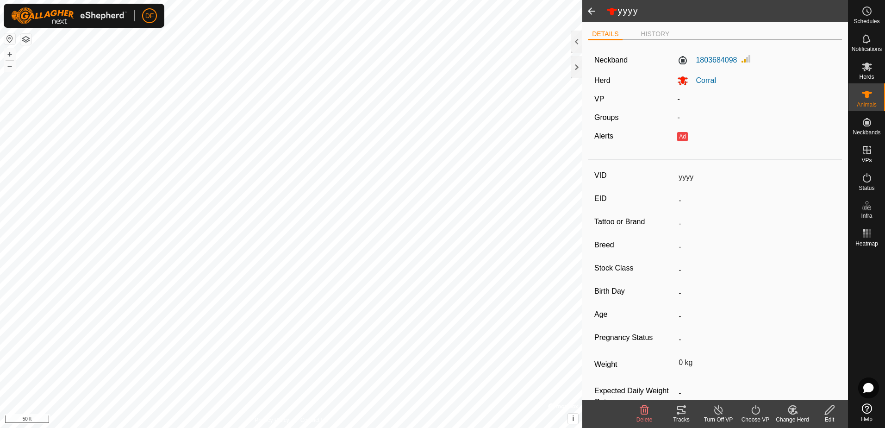
click at [590, 9] on span at bounding box center [591, 11] width 19 height 22
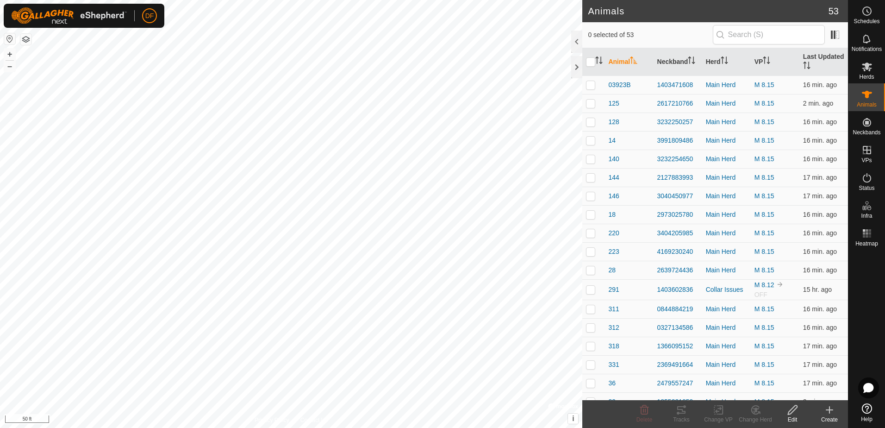
click at [866, 411] on icon at bounding box center [867, 408] width 10 height 10
click at [720, 62] on icon "Activate to sort" at bounding box center [723, 59] width 7 height 7
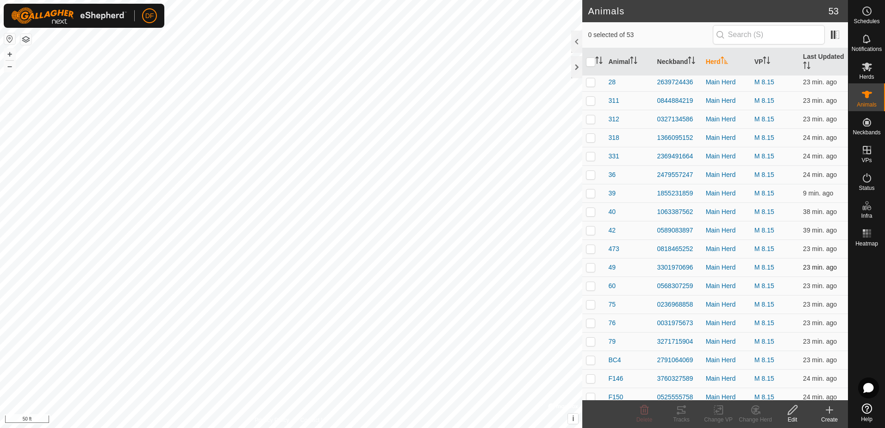
click at [591, 268] on p-checkbox at bounding box center [590, 266] width 9 height 7
checkbox input "true"
click at [790, 409] on icon at bounding box center [793, 409] width 12 height 11
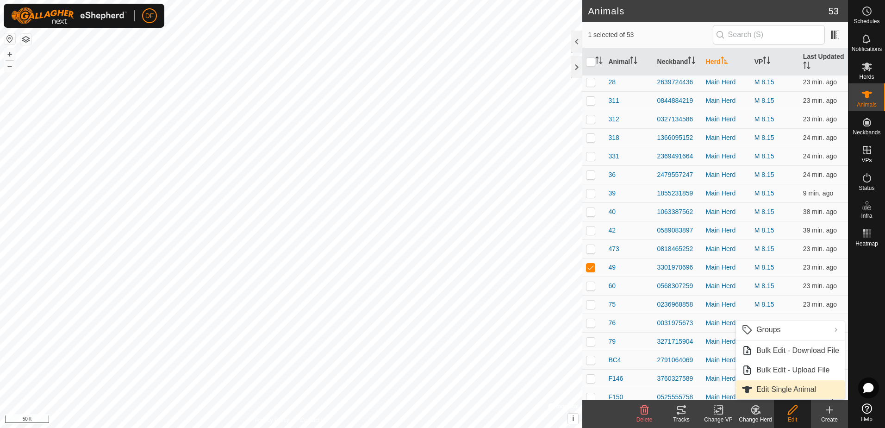
click at [763, 390] on link "Edit Single Animal" at bounding box center [790, 389] width 109 height 19
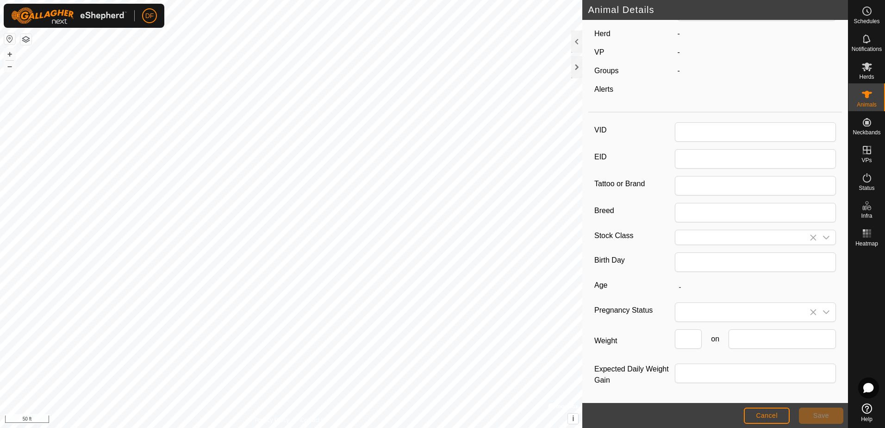
scroll to position [17, 0]
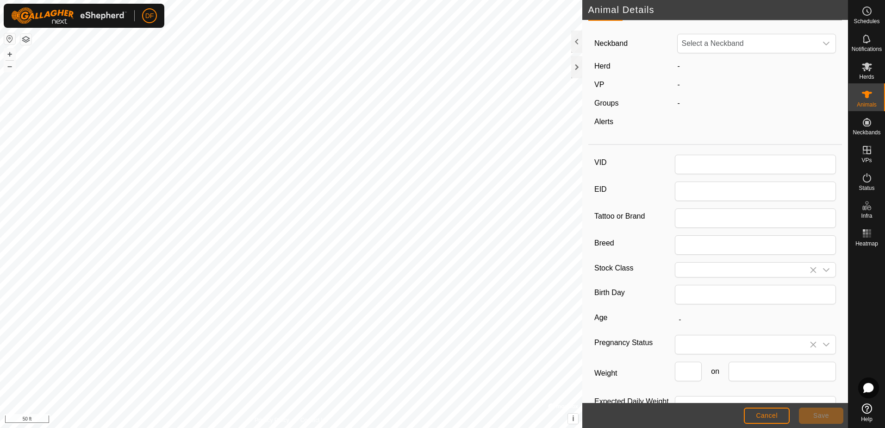
type input "49"
type input "South Poll"
type input "Steer"
type input "03/2023"
type input "2 years 5 months"
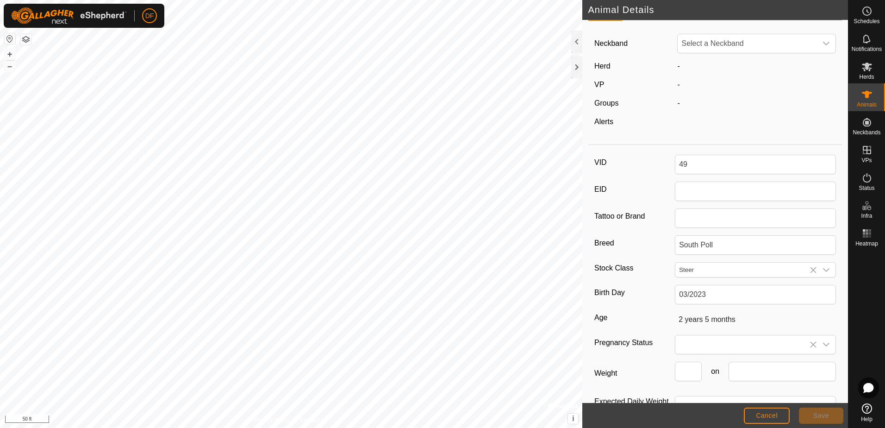
scroll to position [0, 0]
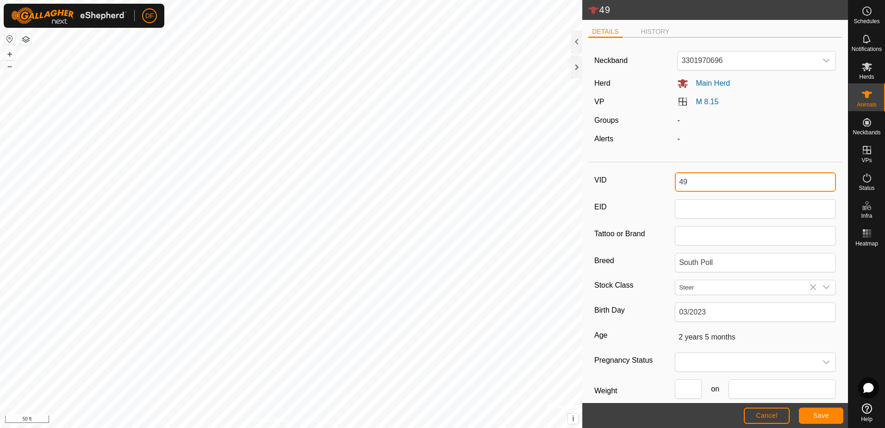
drag, startPoint x: 688, startPoint y: 180, endPoint x: 640, endPoint y: 183, distance: 47.3
click at [640, 183] on div "VID 49" at bounding box center [715, 181] width 242 height 19
type input "321"
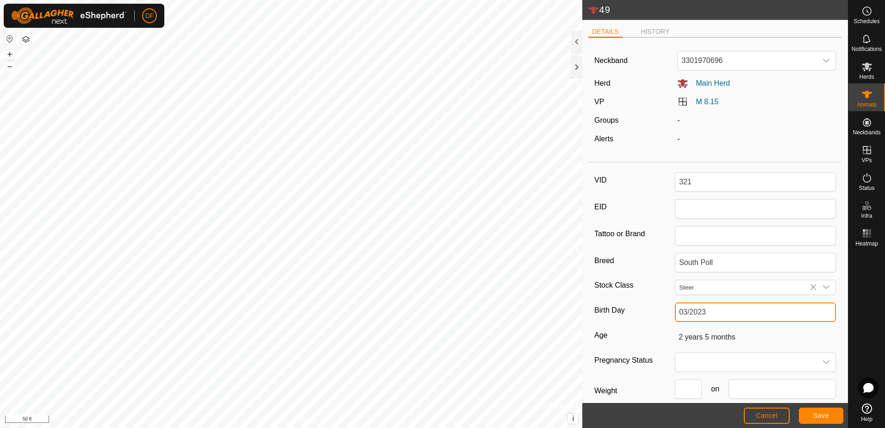
click at [719, 313] on input "03/2023" at bounding box center [755, 311] width 161 height 19
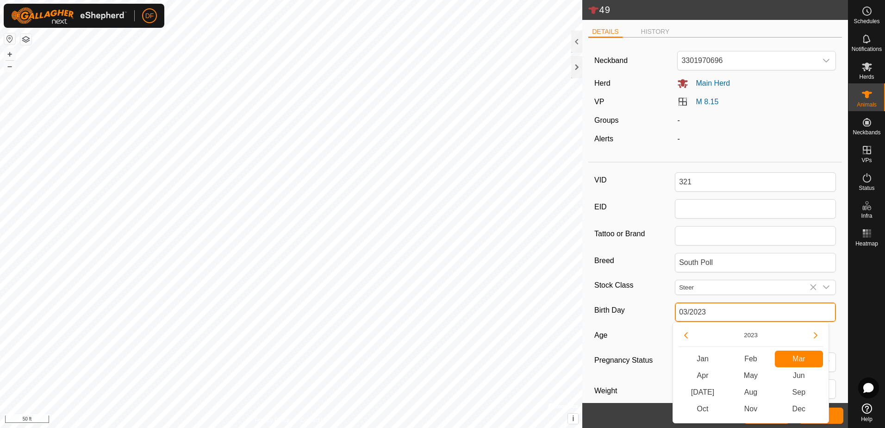
type input "03/202"
type input "-"
type input "0"
click at [654, 304] on label "Birth Day" at bounding box center [634, 310] width 81 height 16
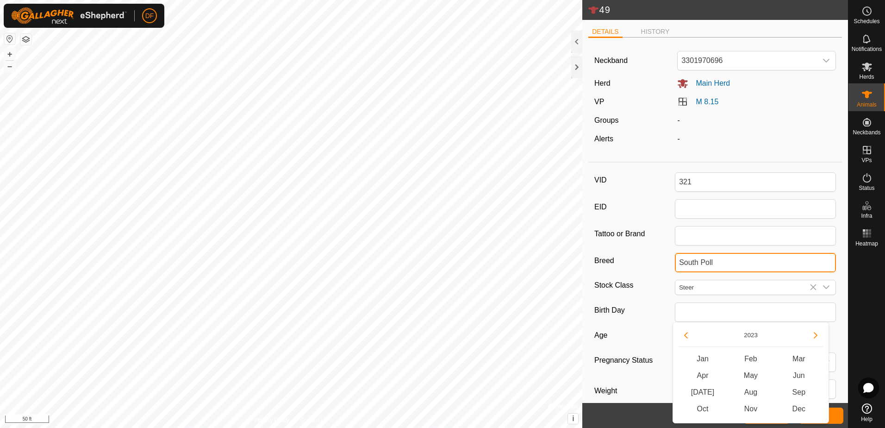
click at [675, 272] on input "South Poll" at bounding box center [755, 262] width 161 height 19
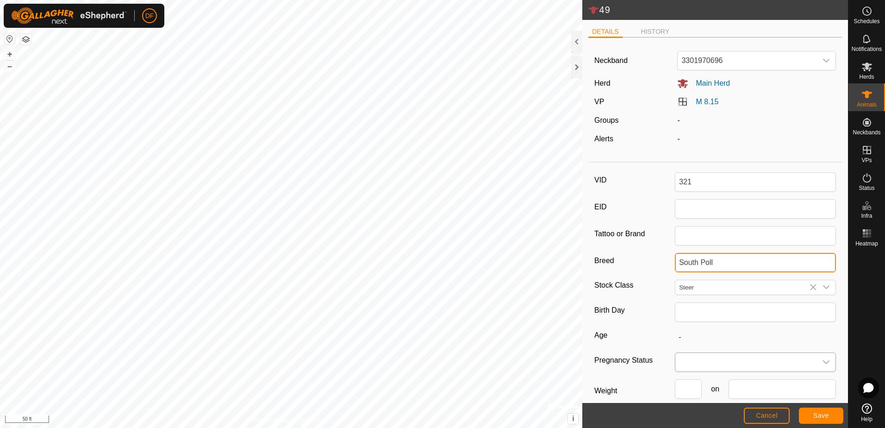
scroll to position [50, 0]
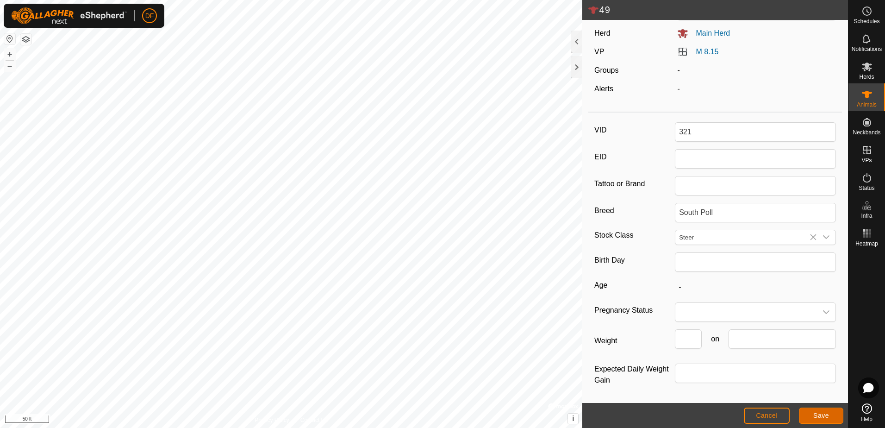
click at [822, 415] on span "Save" at bounding box center [821, 414] width 16 height 7
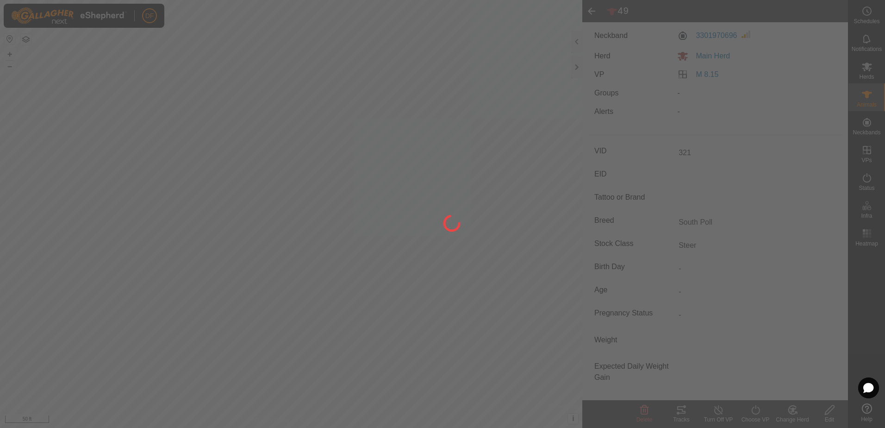
scroll to position [25, 0]
type input "49"
type input "-"
type input "2 years 5 months"
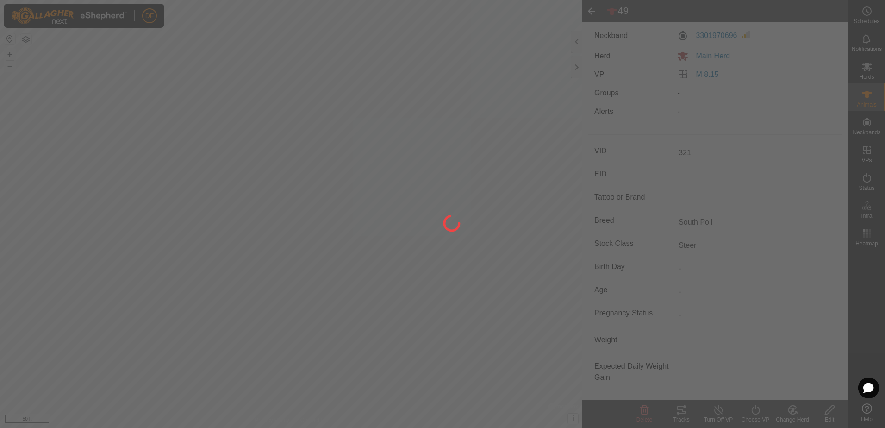
type input "-"
type input "03/2023"
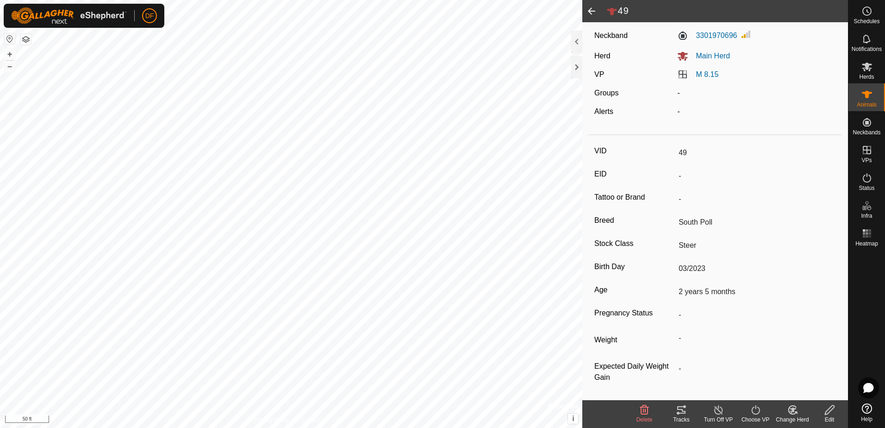
type input "321"
type input "0 kg"
click at [590, 9] on span at bounding box center [591, 11] width 19 height 22
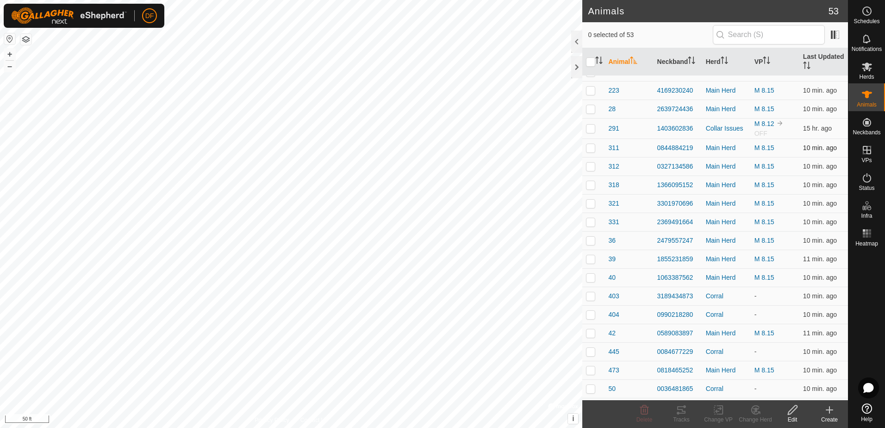
scroll to position [185, 0]
click at [591, 309] on p-checkbox at bounding box center [590, 308] width 9 height 7
checkbox input "true"
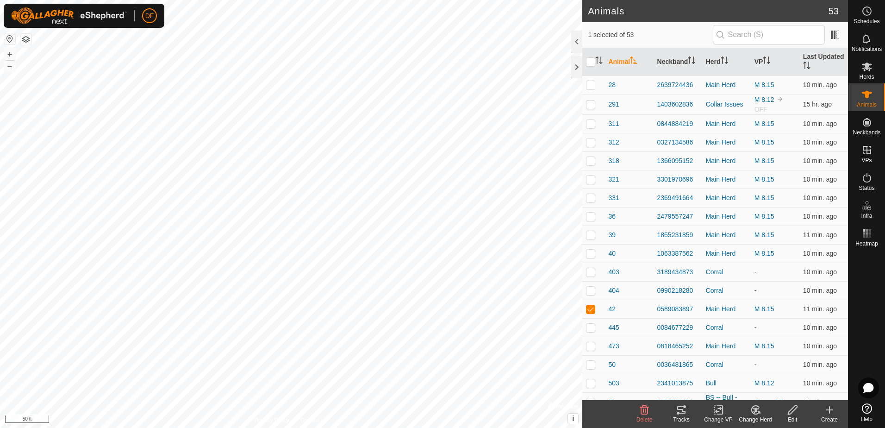
click at [792, 410] on icon at bounding box center [793, 409] width 12 height 11
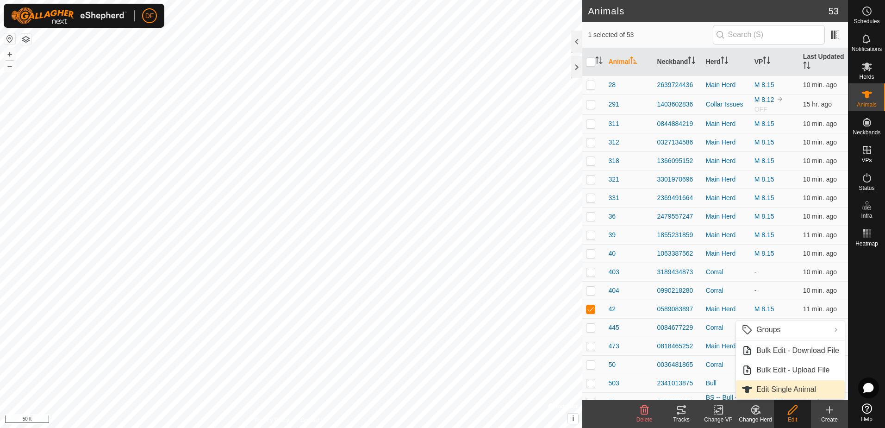
click at [788, 387] on link "Edit Single Animal" at bounding box center [790, 389] width 109 height 19
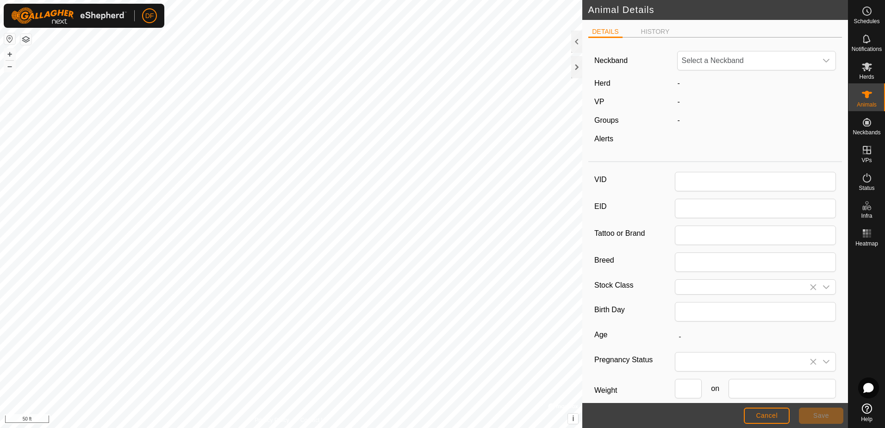
click at [702, 81] on div "-" at bounding box center [756, 83] width 166 height 11
click at [695, 171] on div "VID EID Tattoo or Brand Breed Stock Class Birth Day Age - Pregnancy Status Weig…" at bounding box center [715, 309] width 254 height 286
type input "42"
type input "South Poll"
type input "PB"
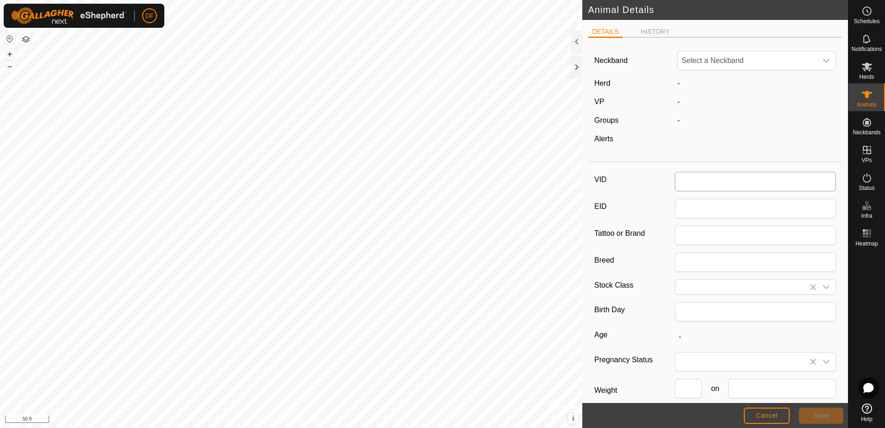
type input "05/2022"
type input "3 years 4 months"
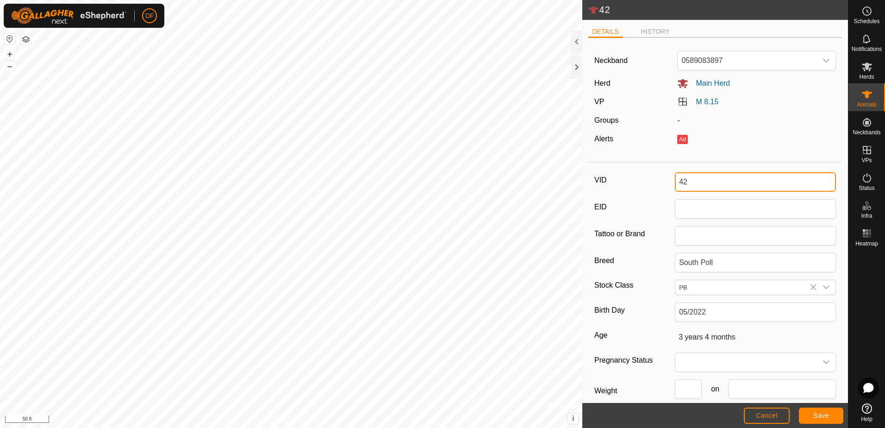
click at [692, 180] on input "42" at bounding box center [755, 181] width 161 height 19
type input "4"
click at [827, 416] on span "Save" at bounding box center [821, 414] width 16 height 7
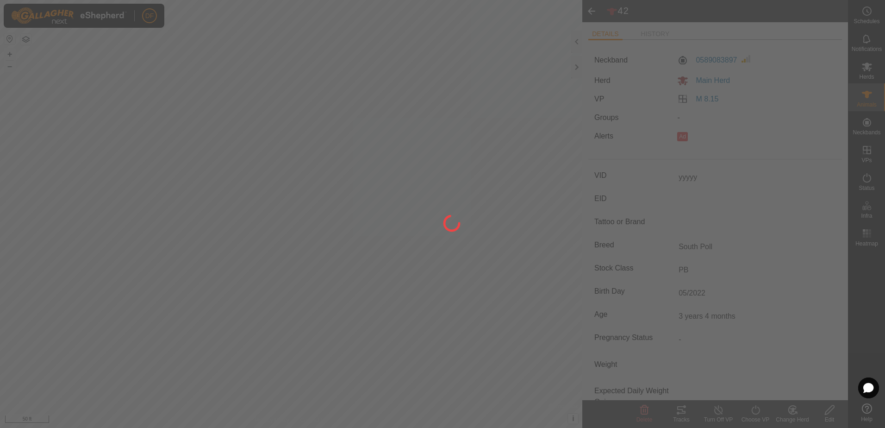
type input "42"
type input "-"
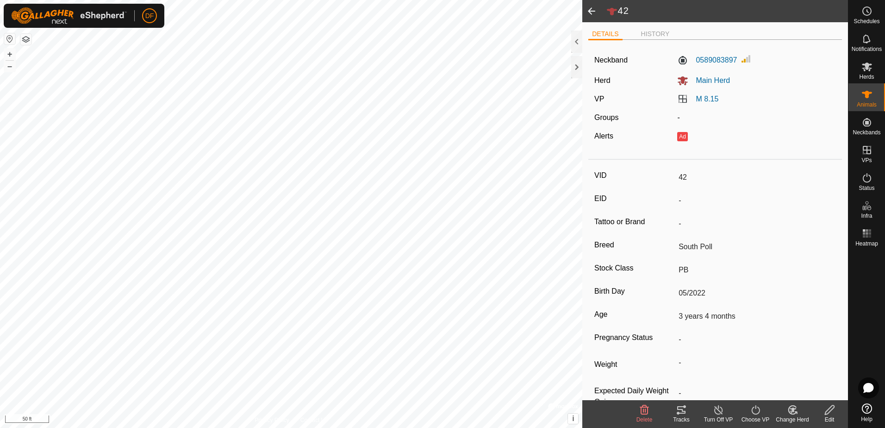
type input "yyyyy"
type input "0 kg"
click at [589, 12] on span at bounding box center [591, 11] width 19 height 22
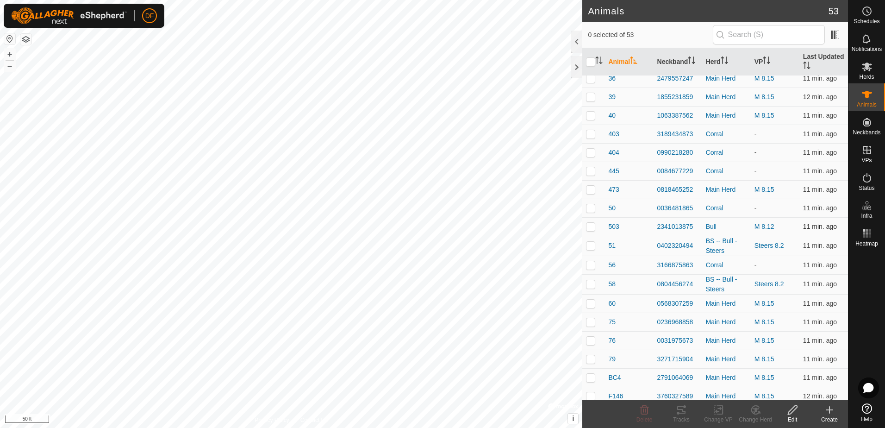
scroll to position [324, 0]
click at [590, 301] on p-checkbox at bounding box center [590, 301] width 9 height 7
checkbox input "true"
click at [792, 410] on icon at bounding box center [793, 409] width 12 height 11
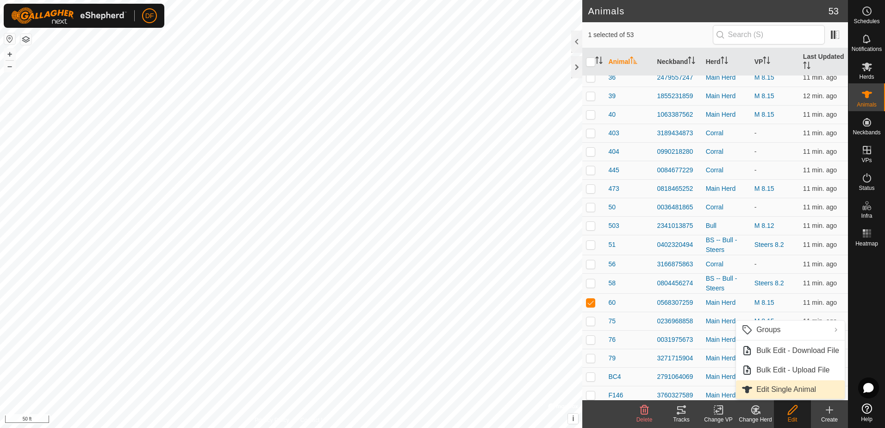
click at [767, 389] on link "Edit Single Animal" at bounding box center [790, 389] width 109 height 19
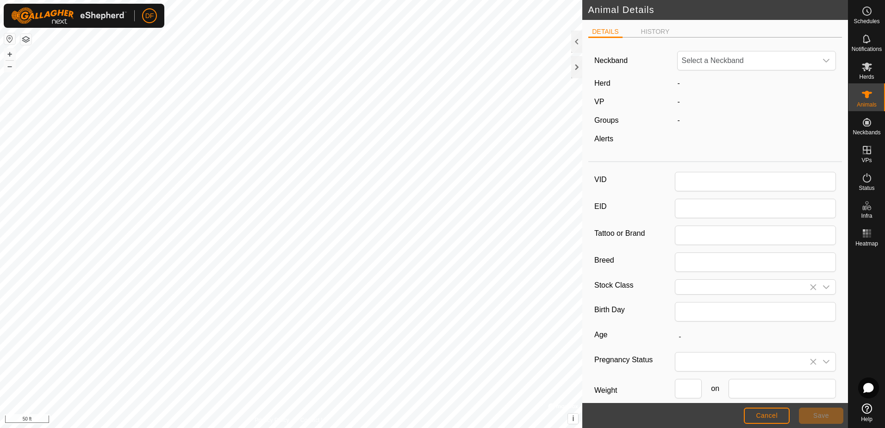
click at [646, 234] on label "Tattoo or Brand" at bounding box center [634, 233] width 81 height 16
click at [675, 234] on input "Tattoo or Brand" at bounding box center [755, 234] width 161 height 19
click at [683, 178] on input "VID" at bounding box center [755, 181] width 161 height 19
type input "60"
type input "South Poll"
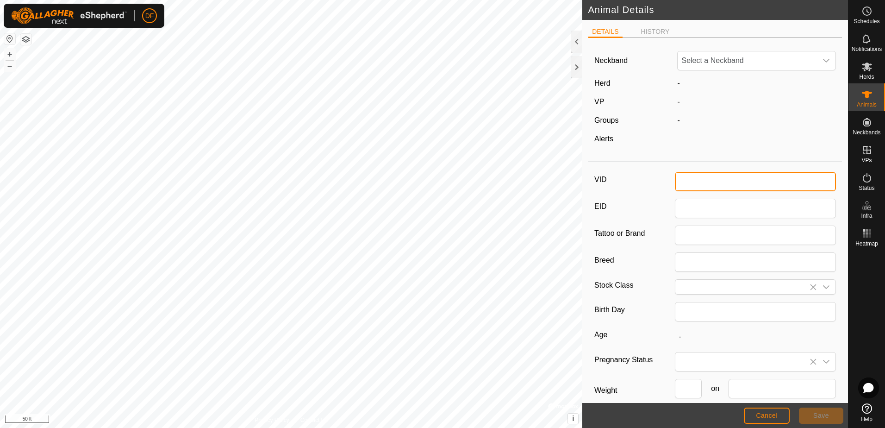
type input "Steer"
type input "03/2023"
type input "2 years 5 months"
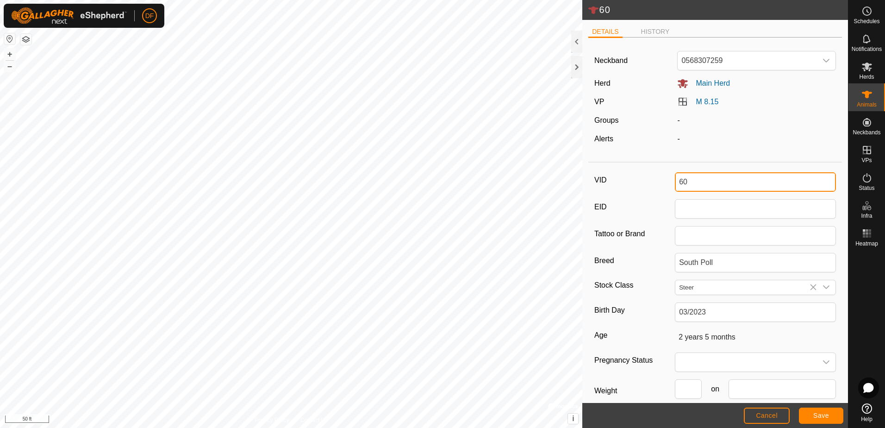
type input "6"
type input "42"
click at [716, 123] on div "-" at bounding box center [756, 120] width 166 height 11
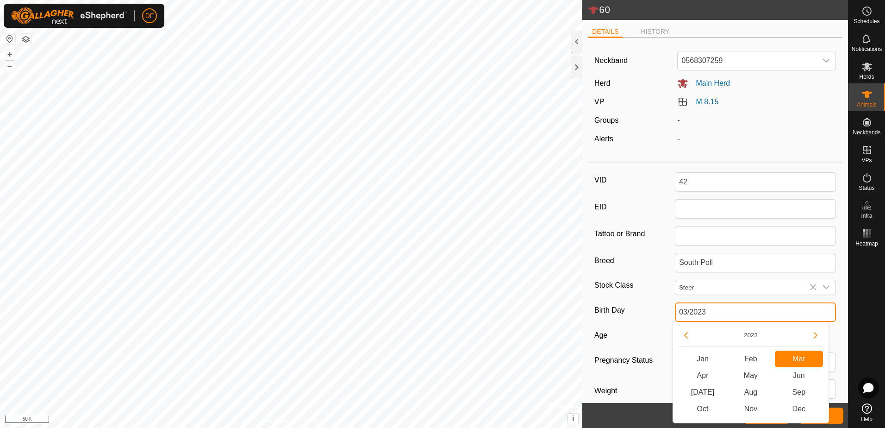
click at [710, 311] on input "03/2023" at bounding box center [755, 311] width 161 height 19
drag, startPoint x: 709, startPoint y: 311, endPoint x: 620, endPoint y: 314, distance: 88.9
click at [620, 314] on div "Birth Day 03/2023" at bounding box center [715, 311] width 242 height 19
click at [687, 335] on button "Previous Year" at bounding box center [685, 335] width 15 height 15
click at [750, 374] on span "May" at bounding box center [750, 375] width 48 height 17
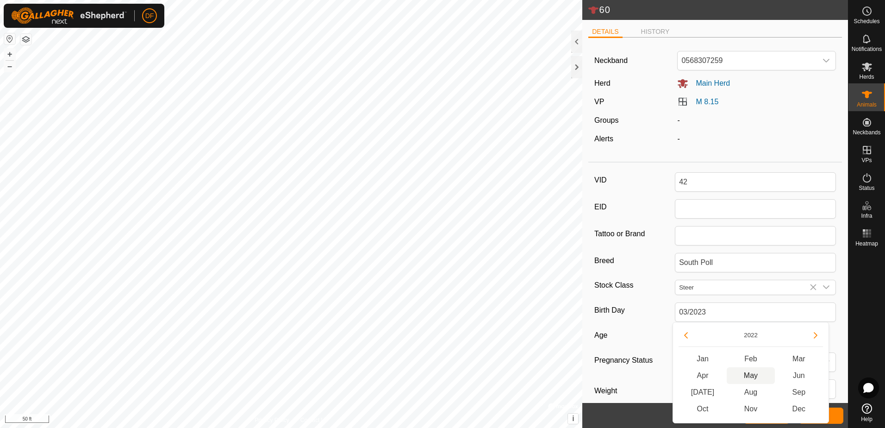
type input "05/2022"
type input "3 years 4 months"
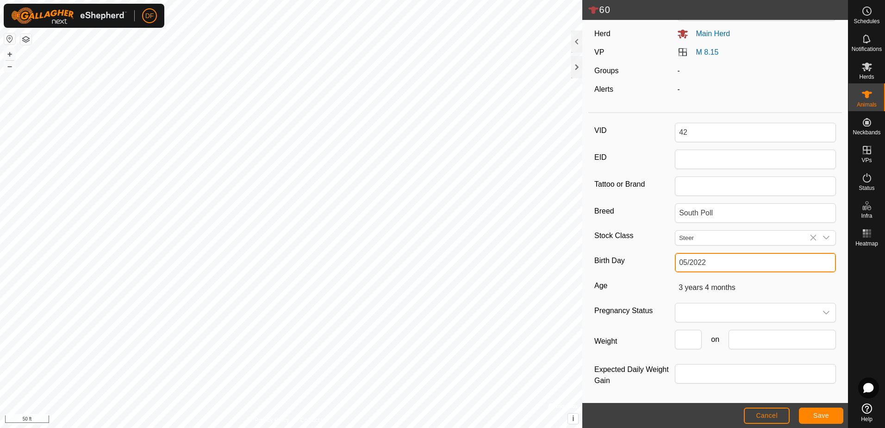
scroll to position [50, 0]
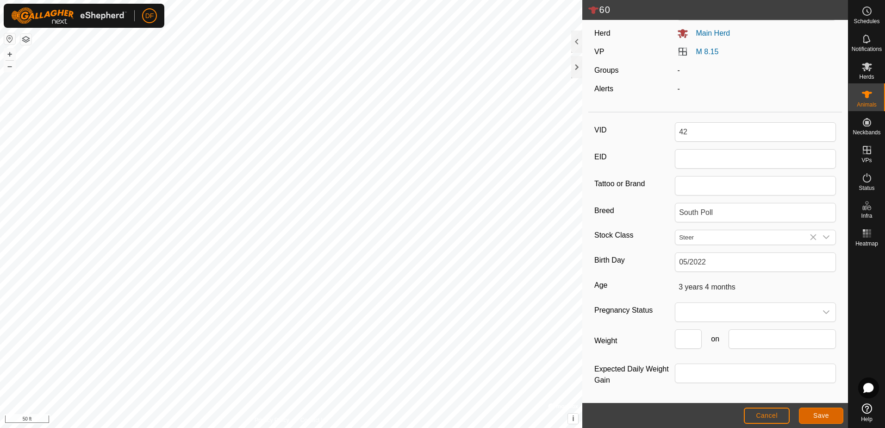
click at [813, 415] on button "Save" at bounding box center [821, 415] width 44 height 16
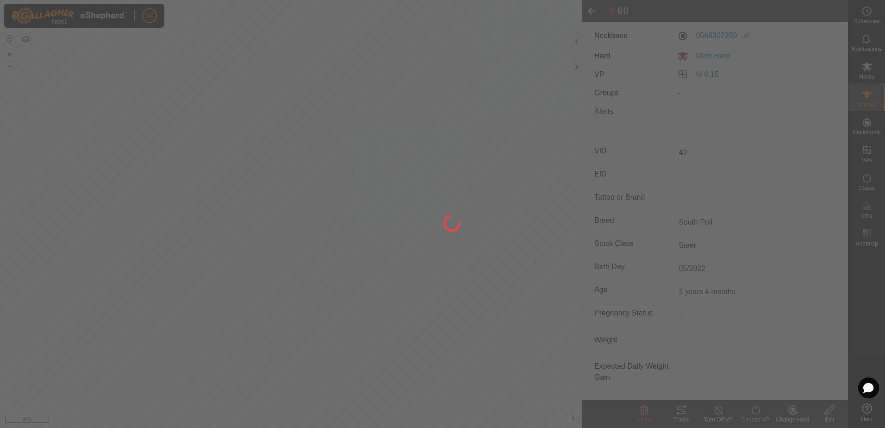
scroll to position [25, 0]
type input "60"
type input "-"
type input "2 years 5 months"
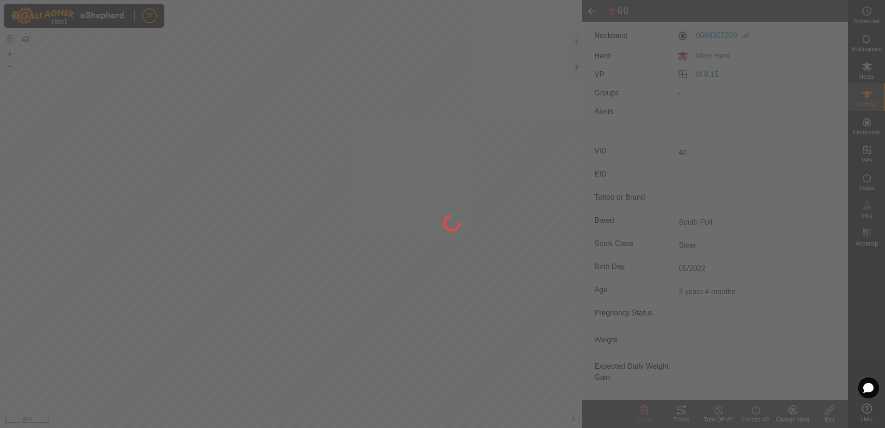
type input "-"
type input "03/2023"
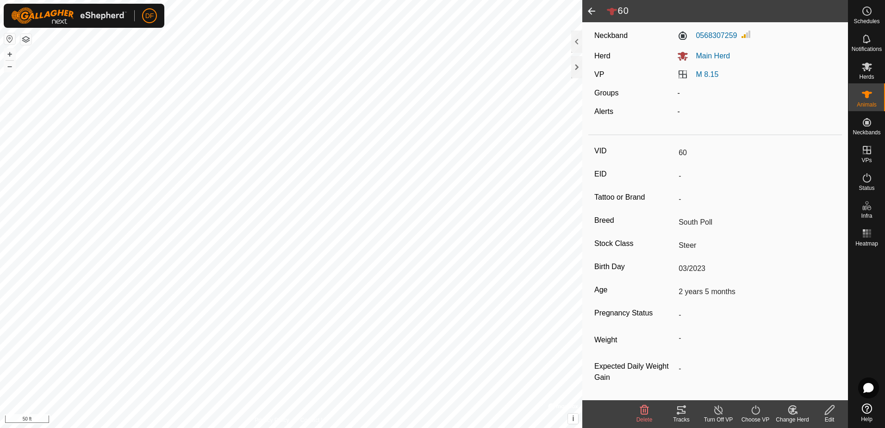
type input "42"
type input "3 years 4 months"
type input "0 kg"
type input "05/2022"
click at [588, 10] on span at bounding box center [591, 11] width 19 height 22
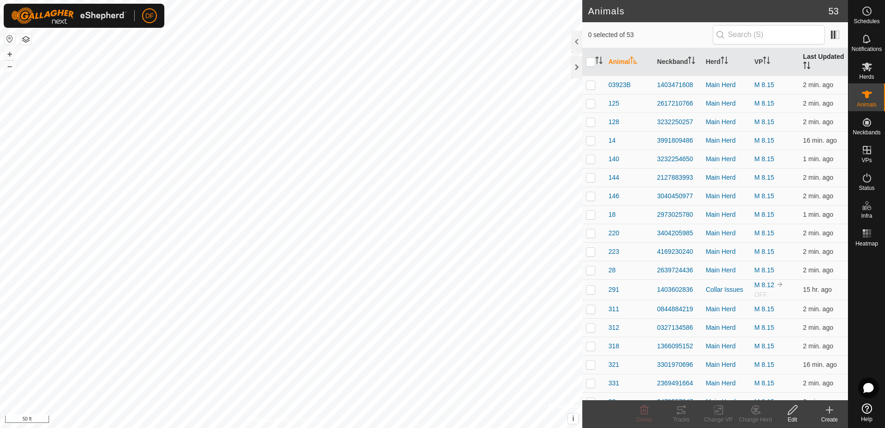
click at [809, 55] on th "Last Updated" at bounding box center [823, 62] width 49 height 28
click at [813, 56] on th "Last Updated" at bounding box center [823, 62] width 49 height 28
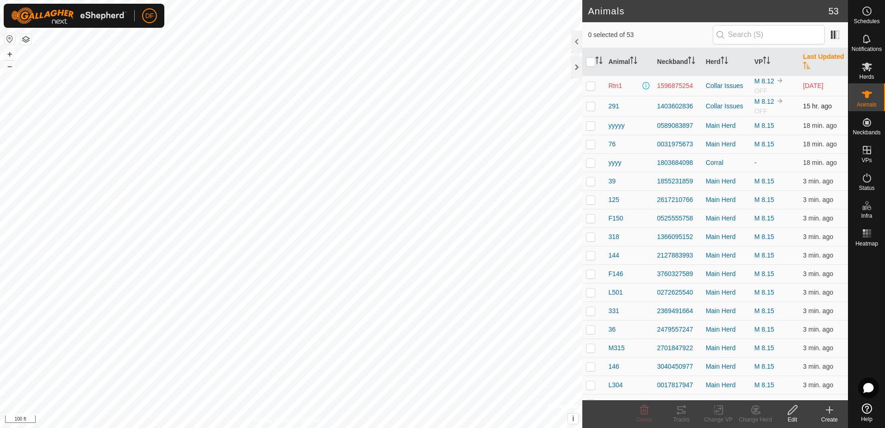
click at [590, 109] on p-checkbox at bounding box center [590, 105] width 9 height 7
click at [589, 107] on p-checkbox at bounding box center [590, 105] width 9 height 7
checkbox input "false"
click at [865, 411] on icon at bounding box center [867, 408] width 10 height 10
